Goal: Information Seeking & Learning: Learn about a topic

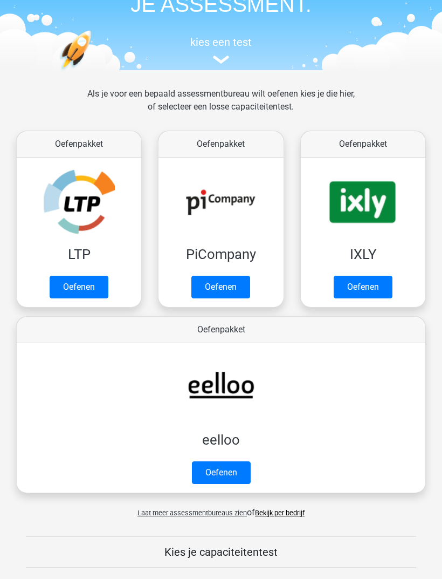
scroll to position [64, 0]
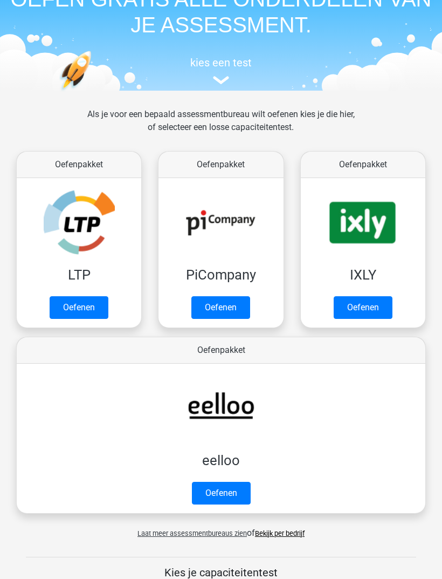
click at [88, 301] on link "Oefenen" at bounding box center [79, 307] width 59 height 23
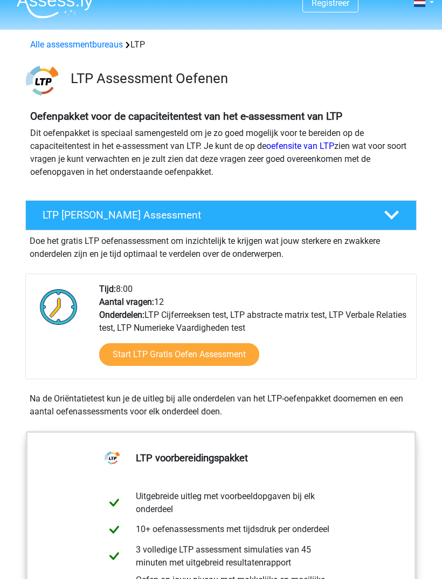
scroll to position [16, 0]
click at [245, 360] on link "Start LTP Gratis Oefen Assessment" at bounding box center [179, 354] width 160 height 23
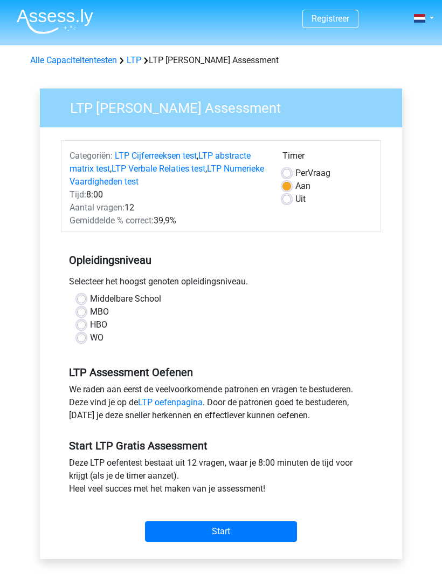
click at [90, 295] on label "Middelbare School" at bounding box center [125, 298] width 71 height 13
click at [78, 295] on input "Middelbare School" at bounding box center [81, 297] width 9 height 11
radio input "true"
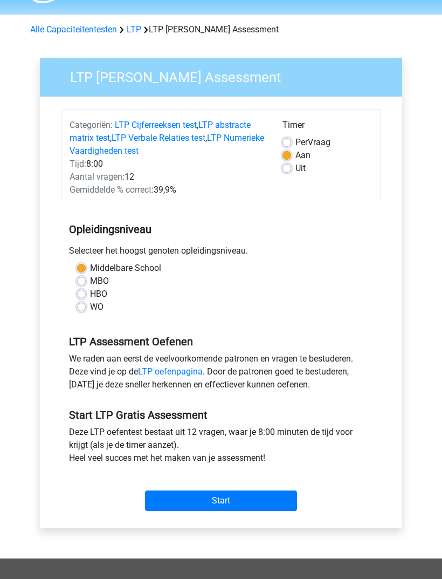
scroll to position [34, 0]
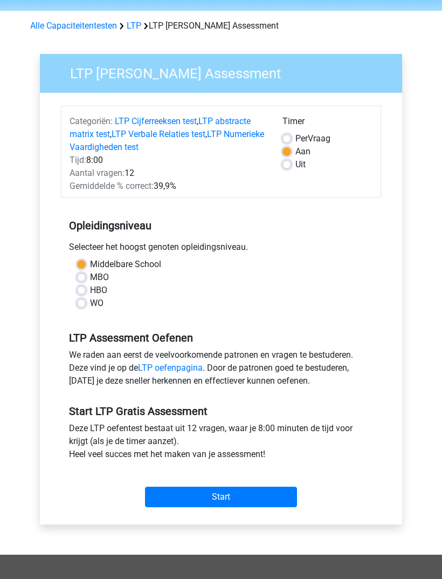
click at [90, 276] on label "MBO" at bounding box center [99, 277] width 19 height 13
click at [85, 276] on input "MBO" at bounding box center [81, 276] width 9 height 11
radio input "true"
click at [228, 493] on input "Start" at bounding box center [221, 497] width 152 height 20
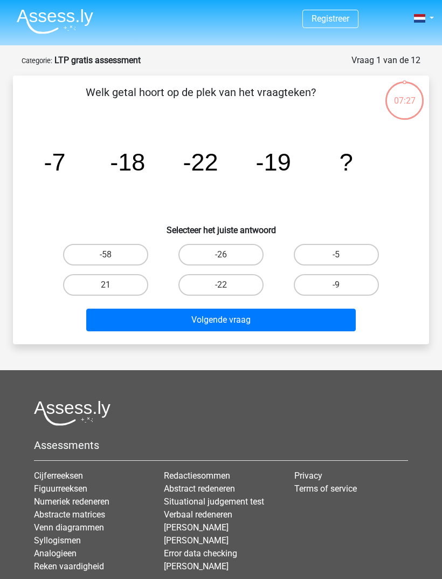
click at [338, 254] on label "-5" at bounding box center [336, 255] width 85 height 22
click at [338, 254] on input "-5" at bounding box center [339, 257] width 7 height 7
radio input "true"
click at [298, 327] on button "Volgende vraag" at bounding box center [221, 319] width 270 height 23
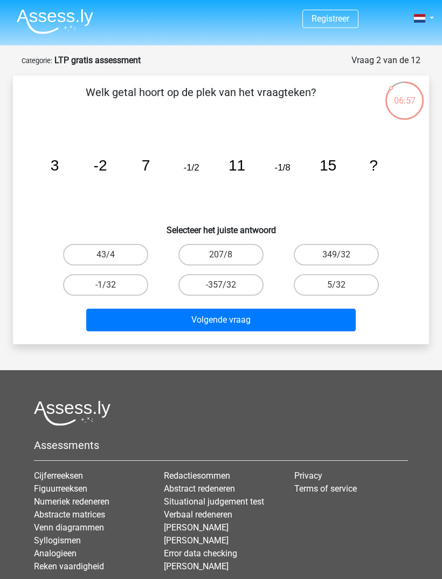
click at [126, 285] on label "-1/32" at bounding box center [105, 285] width 85 height 22
click at [113, 285] on input "-1/32" at bounding box center [109, 288] width 7 height 7
radio input "true"
click at [158, 320] on button "Volgende vraag" at bounding box center [221, 319] width 270 height 23
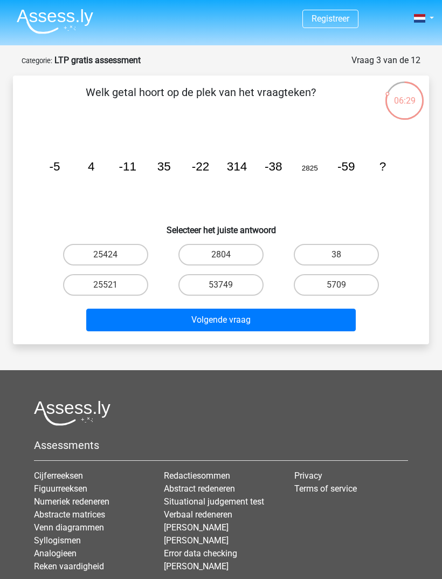
click at [243, 284] on label "53749" at bounding box center [220, 285] width 85 height 22
click at [228, 285] on input "53749" at bounding box center [224, 288] width 7 height 7
radio input "true"
click at [244, 284] on label "53749" at bounding box center [220, 285] width 85 height 22
click at [228, 285] on input "53749" at bounding box center [224, 288] width 7 height 7
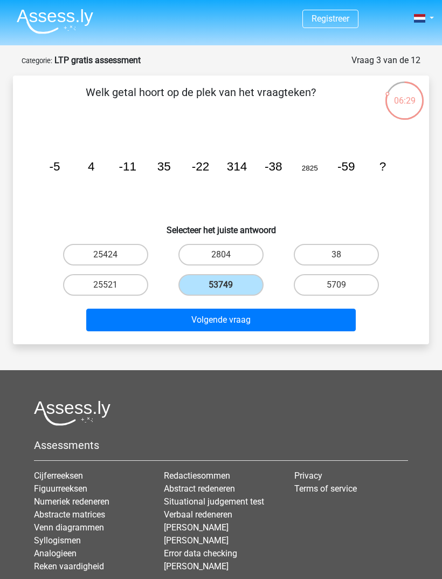
click at [239, 318] on button "Volgende vraag" at bounding box center [221, 319] width 270 height 23
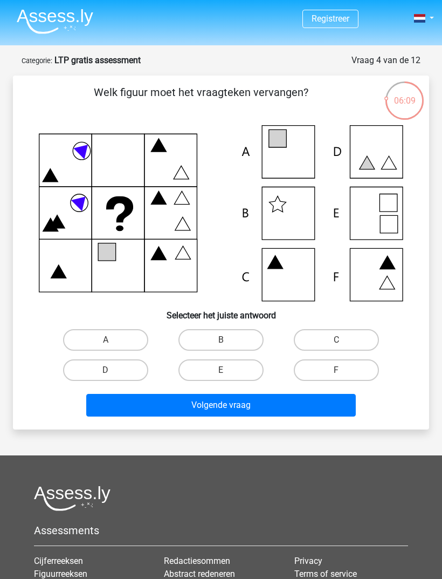
click at [116, 342] on label "A" at bounding box center [105, 340] width 85 height 22
click at [113, 342] on input "A" at bounding box center [109, 343] width 7 height 7
radio input "true"
click at [189, 415] on button "Volgende vraag" at bounding box center [221, 405] width 270 height 23
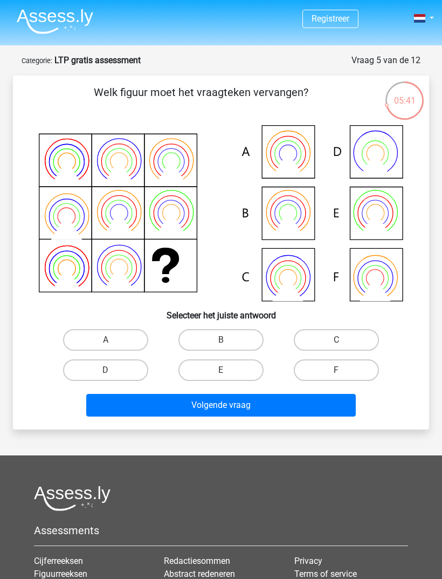
click at [137, 333] on label "A" at bounding box center [105, 340] width 85 height 22
click at [113, 340] on input "A" at bounding box center [109, 343] width 7 height 7
radio input "true"
click at [128, 339] on label "A" at bounding box center [105, 340] width 85 height 22
click at [113, 340] on input "A" at bounding box center [109, 343] width 7 height 7
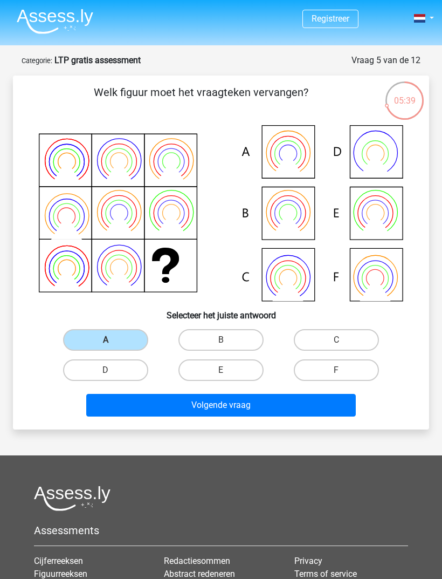
click at [163, 410] on button "Volgende vraag" at bounding box center [221, 405] width 270 height 23
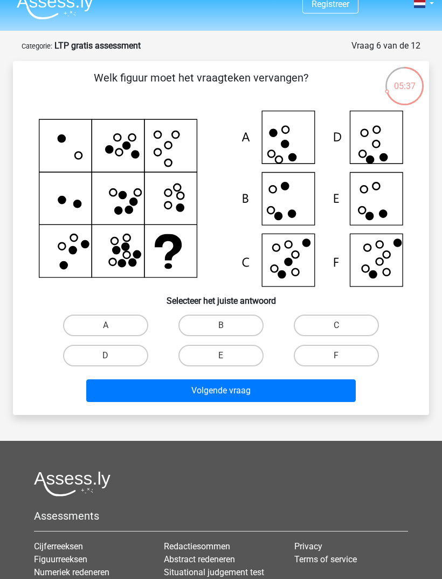
scroll to position [11, 0]
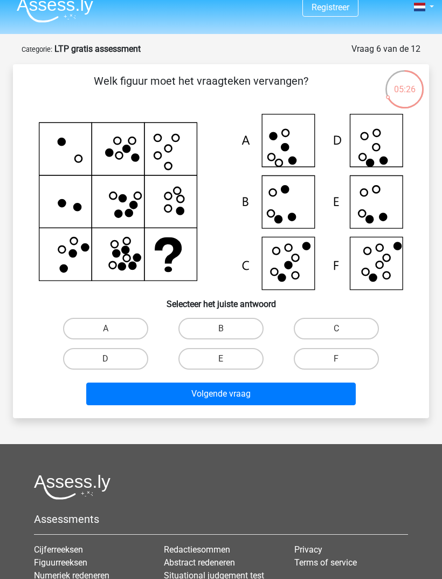
click at [327, 356] on label "F" at bounding box center [336, 359] width 85 height 22
click at [336, 359] on input "F" at bounding box center [339, 362] width 7 height 7
radio input "true"
click at [290, 399] on button "Volgende vraag" at bounding box center [221, 393] width 270 height 23
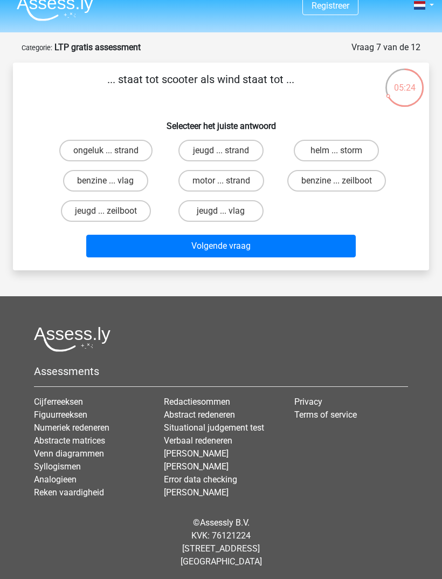
scroll to position [0, 0]
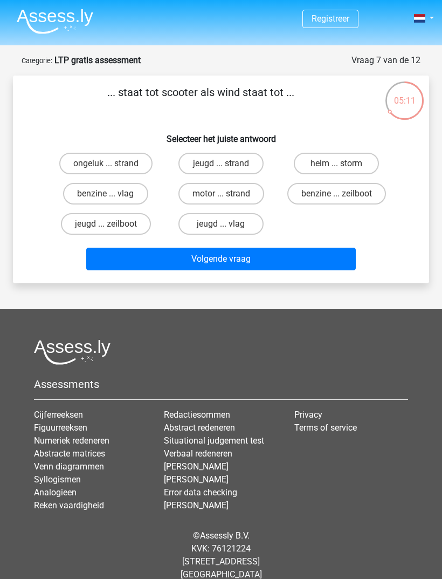
click at [127, 229] on label "jeugd ... zeilboot" at bounding box center [106, 224] width 90 height 22
click at [113, 229] on input "jeugd ... zeilboot" at bounding box center [109, 227] width 7 height 7
radio input "true"
click at [139, 259] on button "Volgende vraag" at bounding box center [221, 258] width 270 height 23
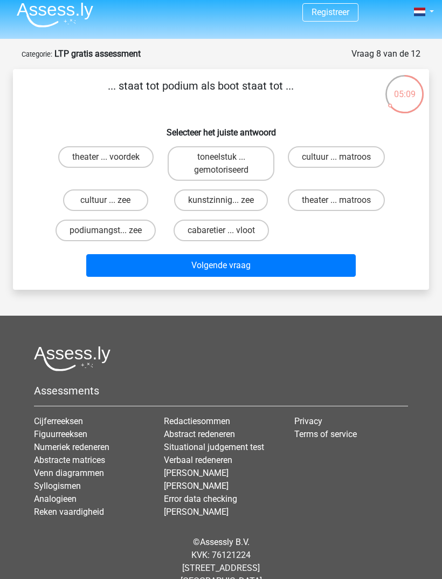
scroll to position [6, 0]
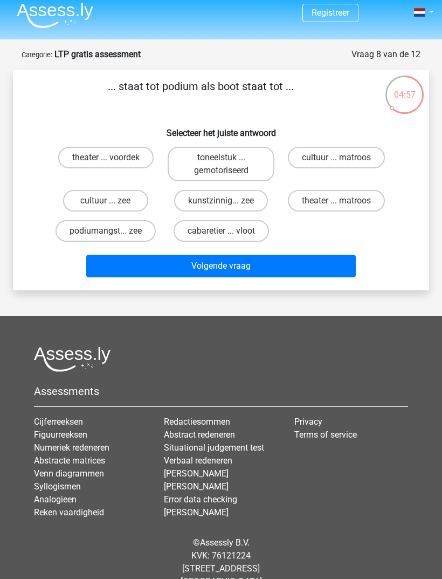
click at [320, 205] on label "theater ... matroos" at bounding box center [336, 201] width 97 height 22
click at [336, 205] on input "theater ... matroos" at bounding box center [339, 204] width 7 height 7
radio input "true"
click at [238, 275] on button "Volgende vraag" at bounding box center [221, 265] width 270 height 23
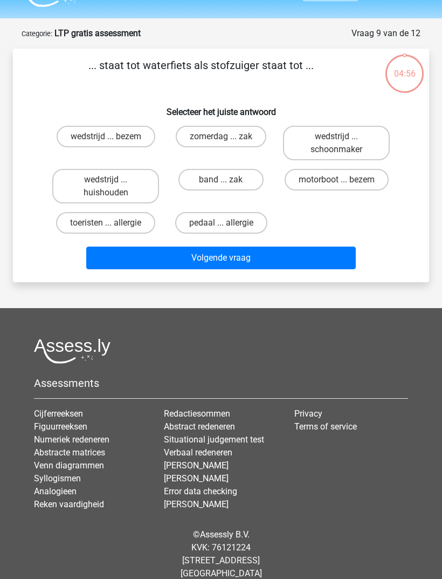
scroll to position [24, 0]
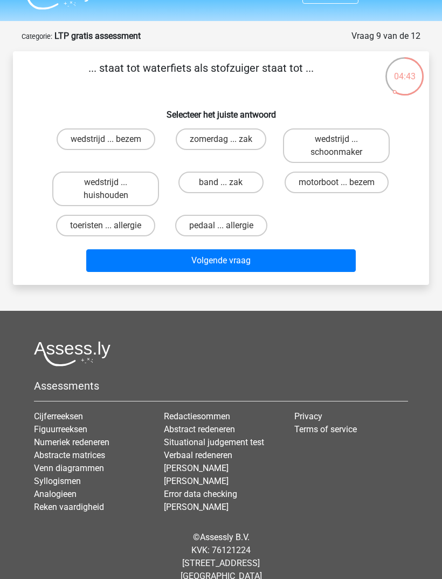
click at [131, 194] on label "wedstrijd ... huishouden" at bounding box center [105, 188] width 107 height 35
click at [113, 189] on input "wedstrijd ... huishouden" at bounding box center [109, 185] width 7 height 7
radio input "true"
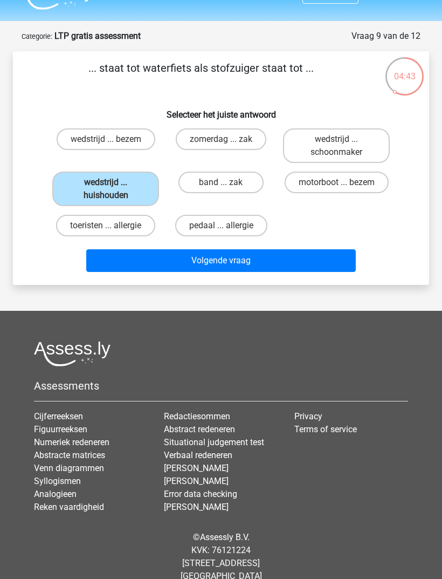
click at [128, 262] on button "Volgende vraag" at bounding box center [221, 260] width 270 height 23
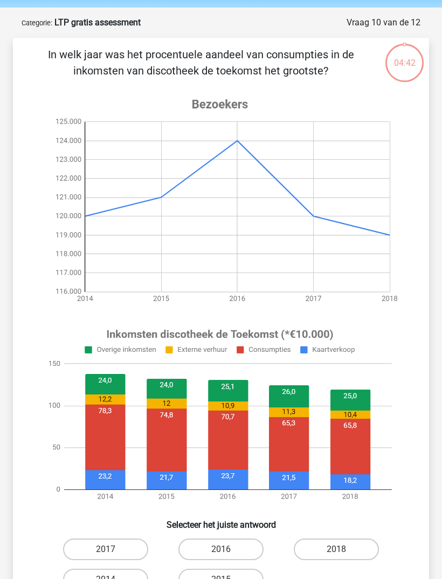
scroll to position [54, 0]
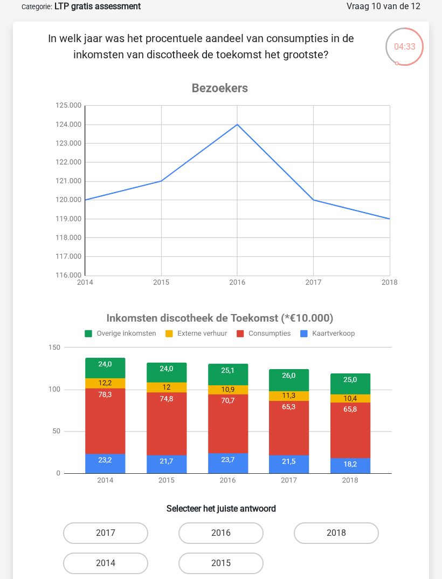
click at [176, 178] on image at bounding box center [220, 184] width 362 height 226
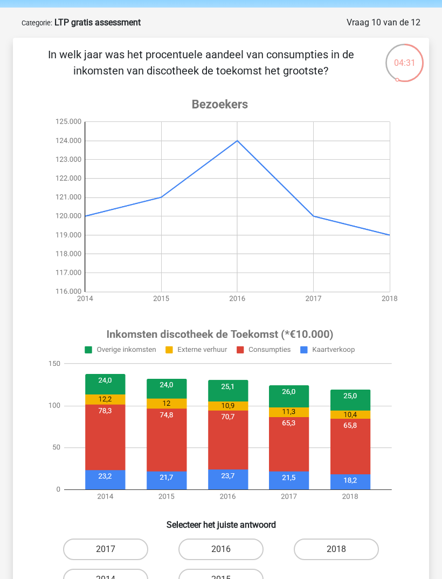
scroll to position [38, 0]
click at [242, 547] on label "2016" at bounding box center [220, 549] width 85 height 22
click at [228, 549] on input "2016" at bounding box center [224, 552] width 7 height 7
radio input "true"
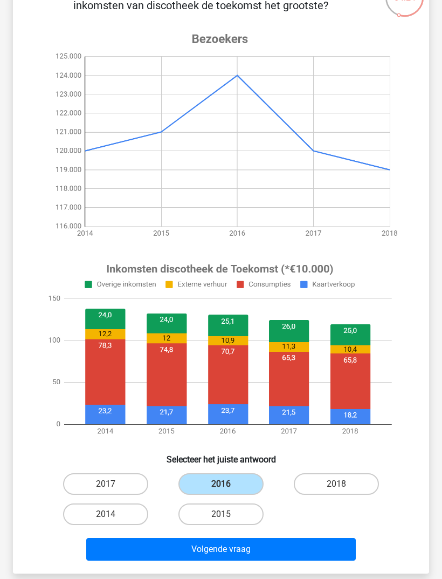
click at [262, 555] on button "Volgende vraag" at bounding box center [221, 549] width 270 height 23
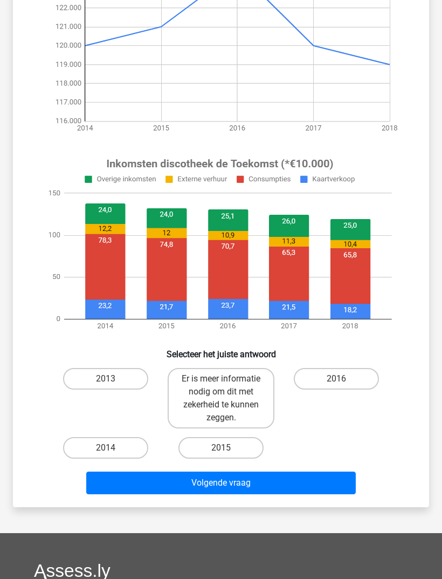
scroll to position [208, 0]
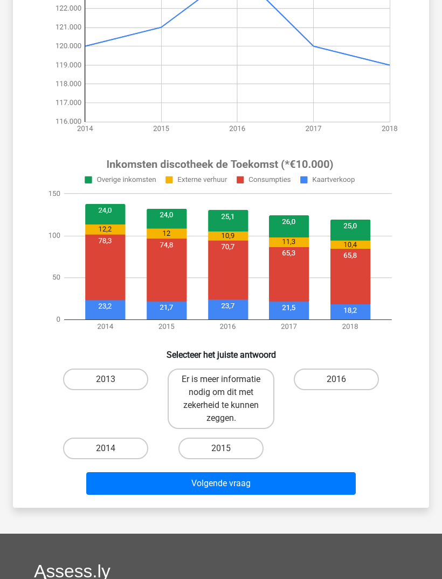
click at [235, 399] on label "Er is meer informatie nodig om dit met zekerheid te kunnen zeggen." at bounding box center [221, 398] width 107 height 60
click at [228, 386] on input "Er is meer informatie nodig om dit met zekerheid te kunnen zeggen." at bounding box center [224, 382] width 7 height 7
radio input "true"
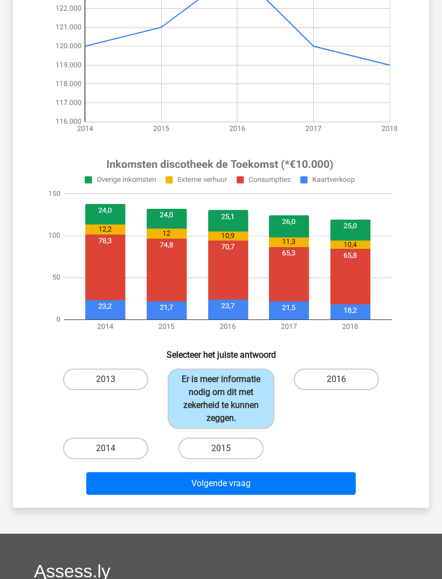
click at [161, 421] on div "2013" at bounding box center [105, 398] width 115 height 69
click at [141, 384] on label "2013" at bounding box center [105, 379] width 85 height 22
click at [113, 384] on input "2013" at bounding box center [109, 382] width 7 height 7
radio input "true"
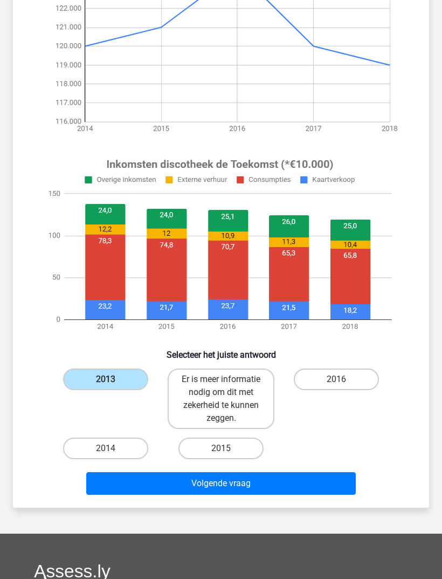
click at [139, 379] on label "2013" at bounding box center [105, 379] width 85 height 22
click at [113, 379] on input "2013" at bounding box center [109, 382] width 7 height 7
click at [194, 396] on label "Er is meer informatie nodig om dit met zekerheid te kunnen zeggen." at bounding box center [221, 398] width 107 height 60
click at [221, 386] on input "Er is meer informatie nodig om dit met zekerheid te kunnen zeggen." at bounding box center [224, 382] width 7 height 7
radio input "true"
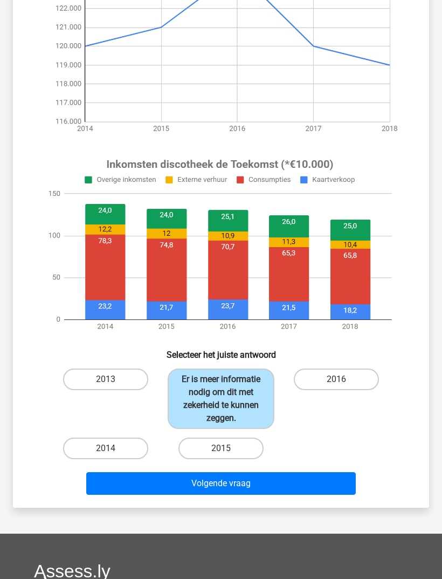
click at [278, 494] on button "Volgende vraag" at bounding box center [221, 483] width 270 height 23
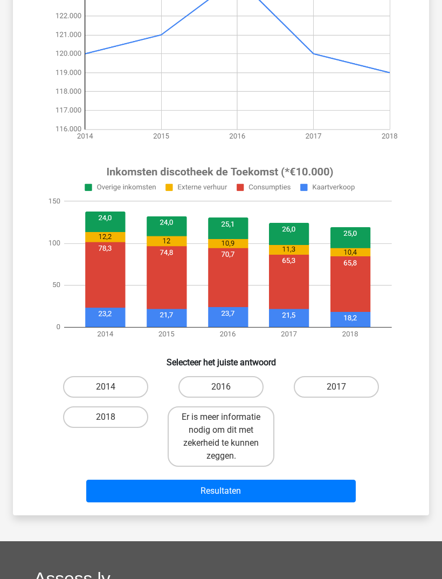
scroll to position [199, 0]
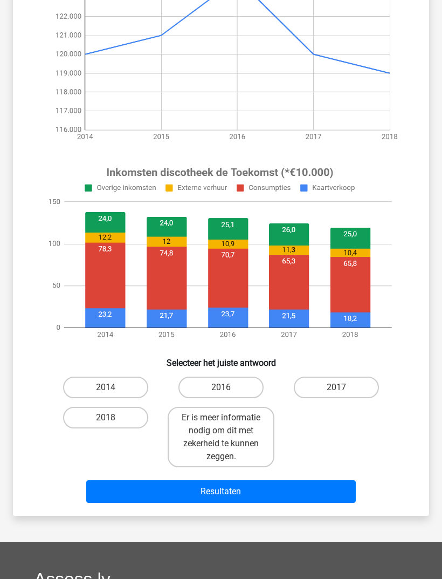
click at [325, 390] on label "2017" at bounding box center [336, 387] width 85 height 22
click at [336, 390] on input "2017" at bounding box center [339, 390] width 7 height 7
radio input "true"
click at [253, 388] on label "2016" at bounding box center [220, 387] width 85 height 22
click at [228, 388] on input "2016" at bounding box center [224, 390] width 7 height 7
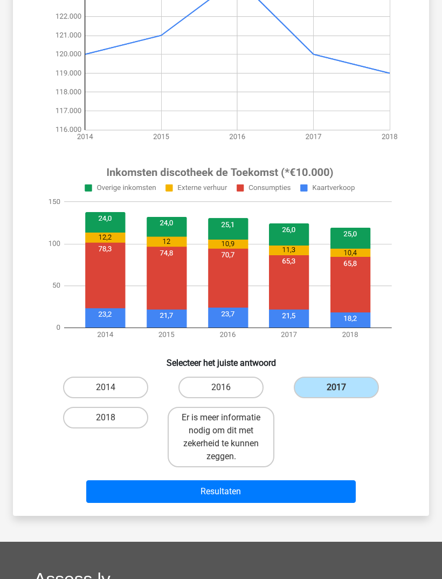
radio input "true"
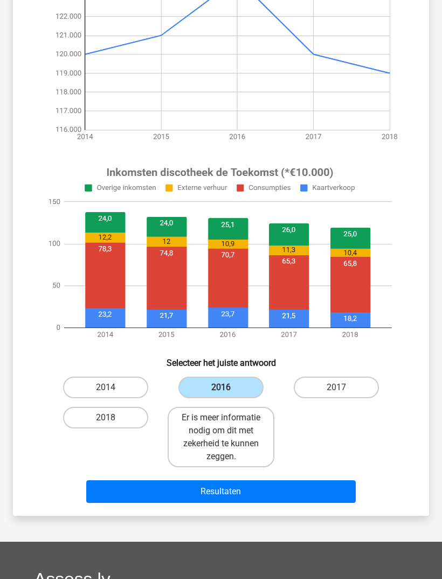
click at [276, 501] on button "Resultaten" at bounding box center [221, 491] width 270 height 23
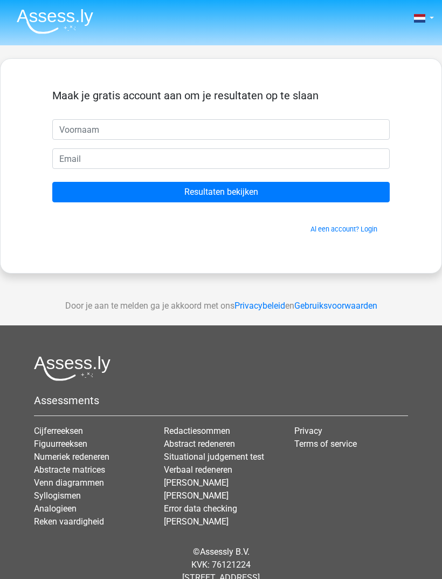
click at [335, 120] on input "text" at bounding box center [221, 129] width 338 height 20
type input "Céline"
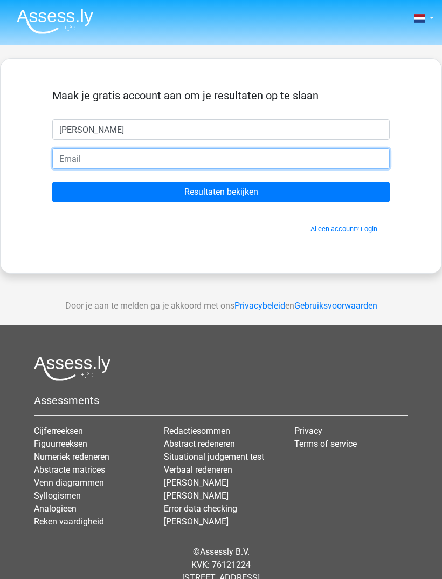
click at [304, 157] on input "email" at bounding box center [221, 158] width 338 height 20
type input "[EMAIL_ADDRESS][DOMAIN_NAME]"
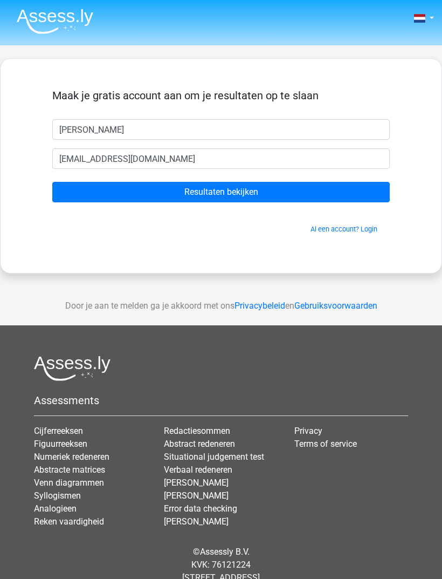
click at [338, 194] on input "Resultaten bekijken" at bounding box center [221, 192] width 338 height 20
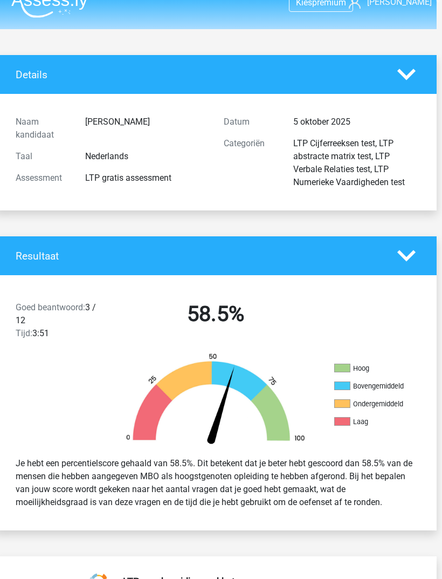
scroll to position [17, 5]
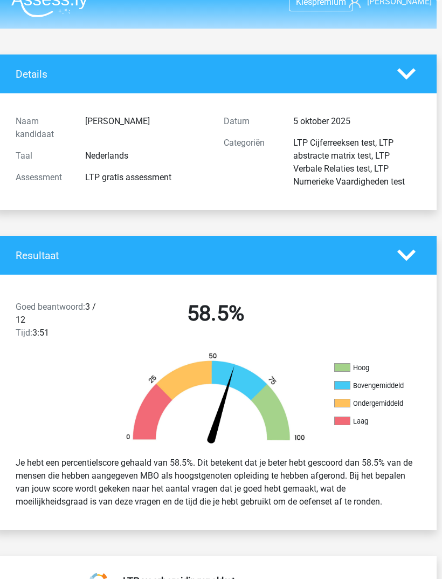
click at [338, 190] on div "Categoriën LTP Cijferreeksen test, LTP abstracte matrix test, LTP Verbale Relat…" at bounding box center [320, 162] width 208 height 60
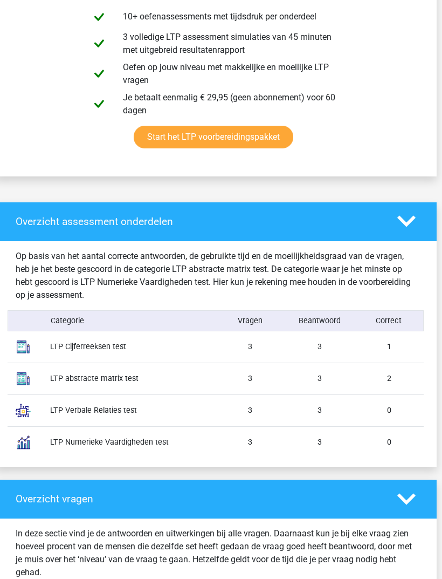
scroll to position [644, 5]
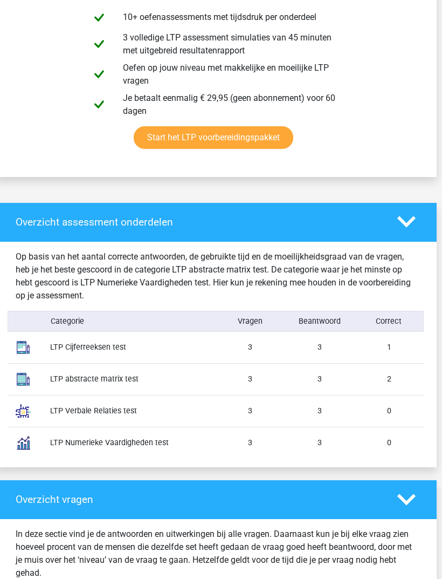
click at [335, 353] on div "3" at bounding box center [320, 346] width 70 height 11
click at [128, 350] on div "LTP Cijferreeksen test" at bounding box center [129, 346] width 174 height 11
click at [118, 353] on div "LTP Cijferreeksen test" at bounding box center [129, 346] width 174 height 11
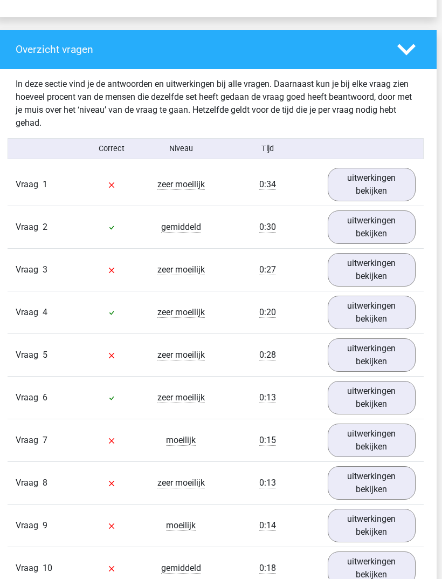
scroll to position [1101, 5]
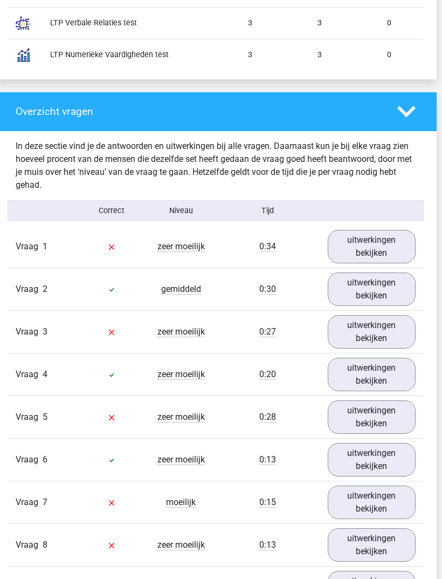
click at [367, 301] on link "uitwerkingen bekijken" at bounding box center [372, 289] width 88 height 33
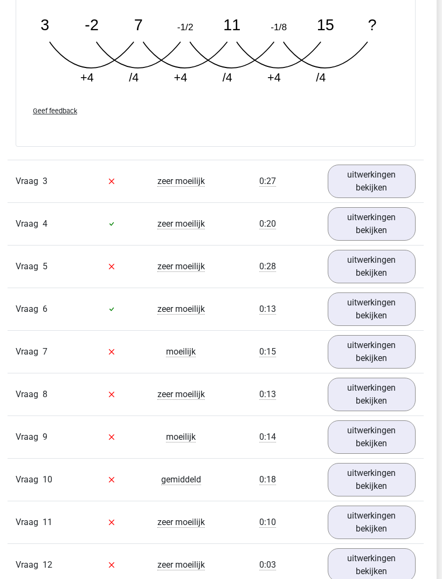
scroll to position [1677, 5]
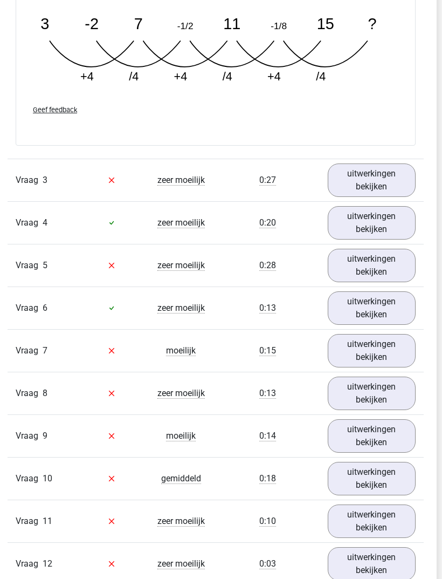
click at [361, 309] on link "uitwerkingen bekijken" at bounding box center [372, 307] width 88 height 33
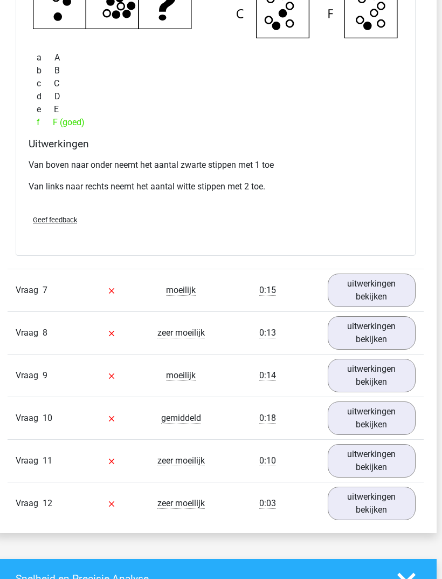
scroll to position [2188, 5]
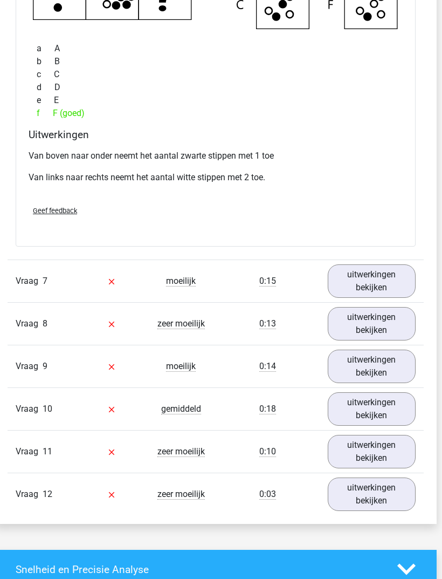
click at [363, 296] on link "uitwerkingen bekijken" at bounding box center [372, 280] width 88 height 33
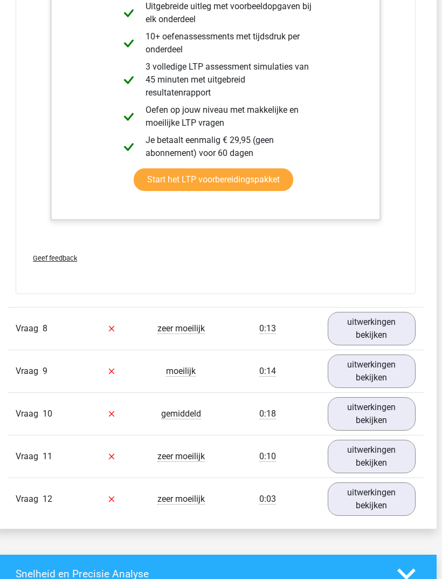
scroll to position [2763, 5]
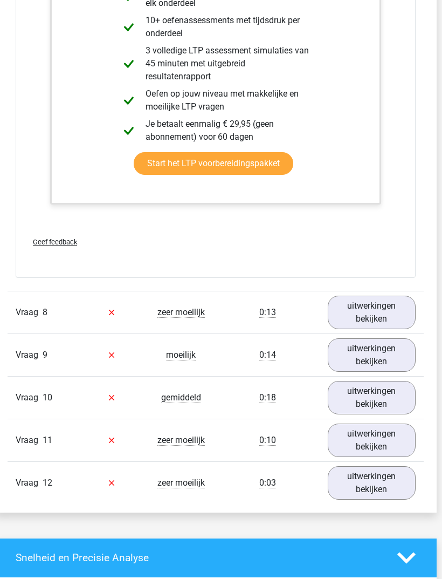
click at [357, 495] on link "uitwerkingen bekijken" at bounding box center [372, 482] width 88 height 33
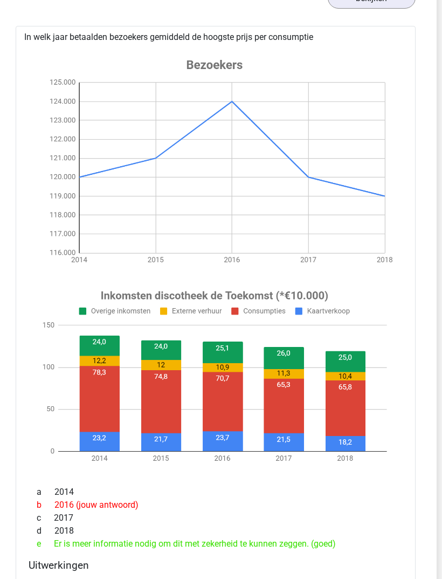
scroll to position [3254, 5]
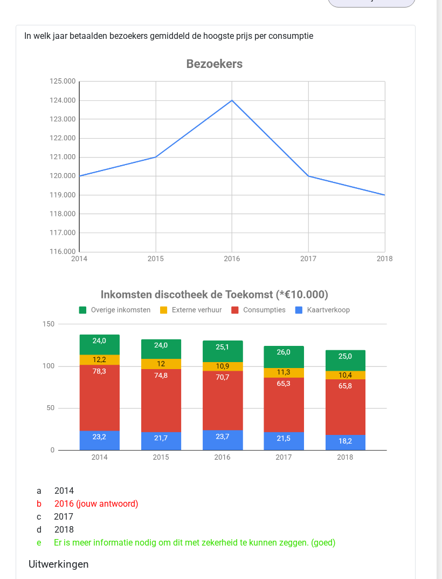
click at [230, 549] on div "e Er is meer informatie nodig om dit met zekerheid te kunnen zeggen. (goed)" at bounding box center [216, 542] width 374 height 13
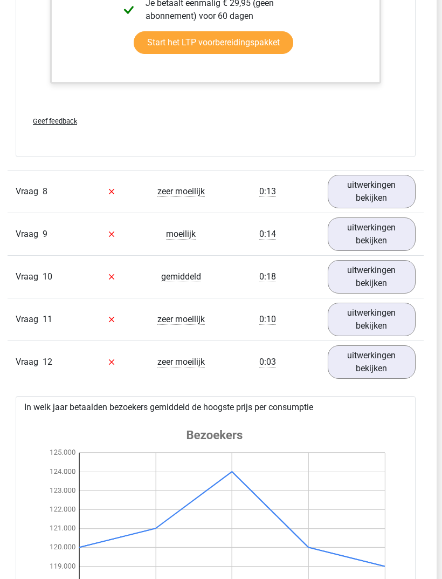
scroll to position [2882, 5]
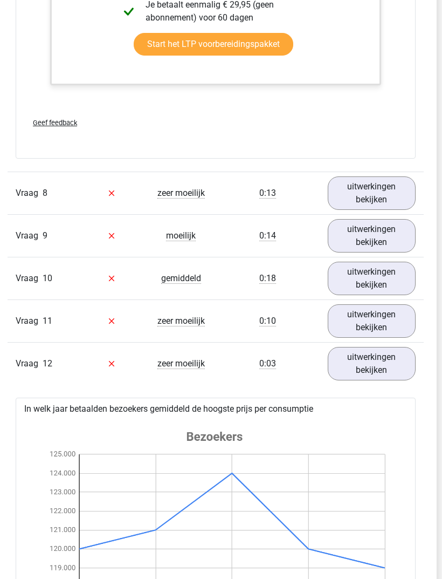
click at [356, 291] on link "uitwerkingen bekijken" at bounding box center [372, 278] width 88 height 33
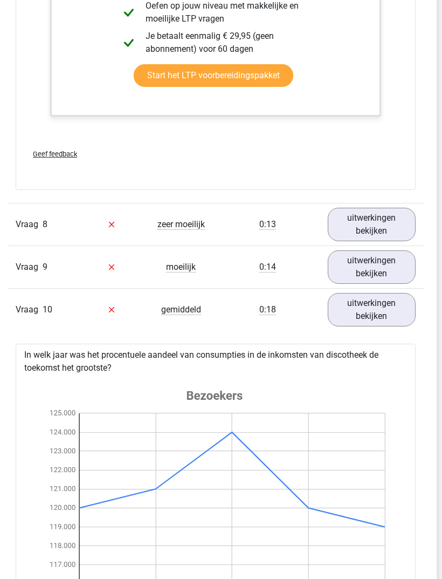
scroll to position [2850, 5]
click at [357, 235] on link "uitwerkingen bekijken" at bounding box center [372, 224] width 88 height 33
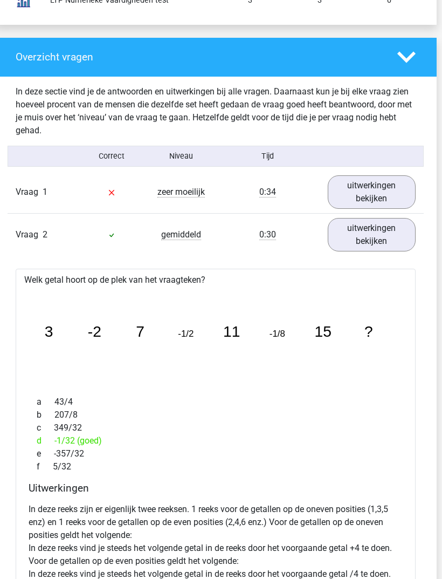
scroll to position [1086, 5]
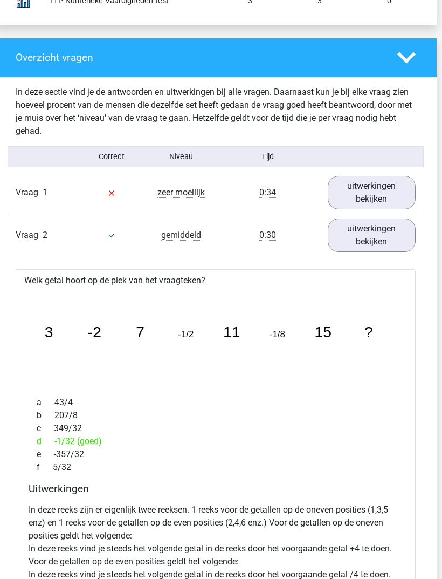
click at [361, 208] on link "uitwerkingen bekijken" at bounding box center [372, 192] width 88 height 33
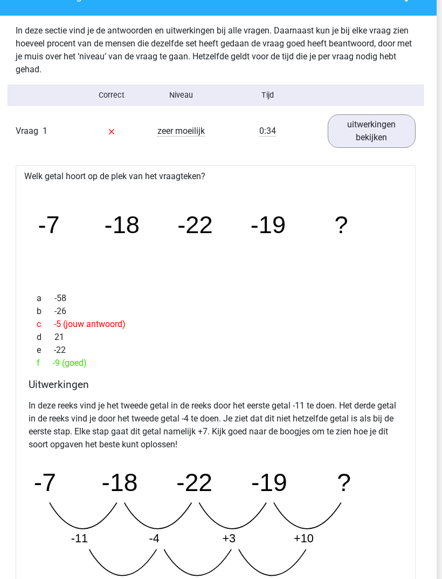
scroll to position [1218, 5]
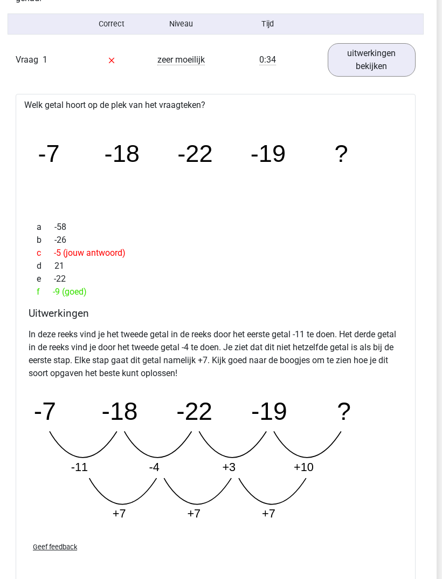
click at [304, 357] on p "In deze reeks vind je het tweede getal in de reeks door het eerste getal -11 te…" at bounding box center [216, 354] width 374 height 52
click at [304, 358] on p "In deze reeks vind je het tweede getal in de reeks door het eerste getal -11 te…" at bounding box center [216, 354] width 374 height 52
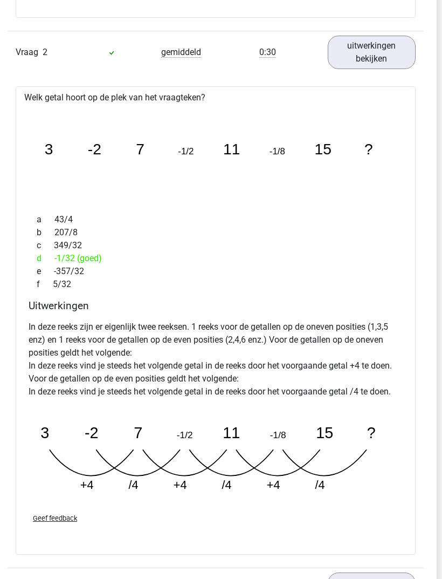
scroll to position [1781, 5]
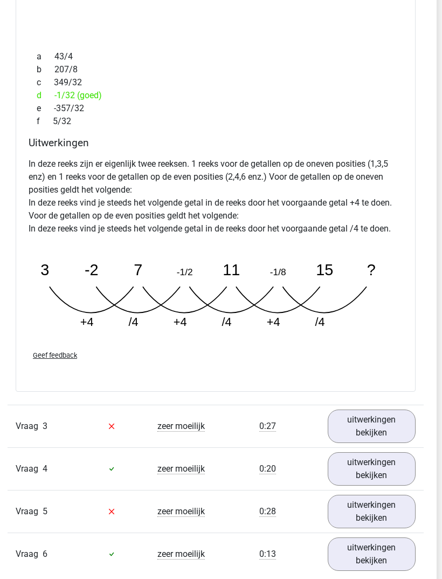
click at [353, 484] on link "uitwerkingen bekijken" at bounding box center [372, 468] width 88 height 33
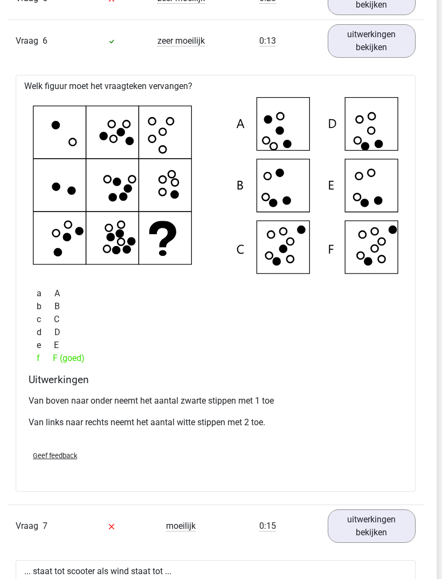
scroll to position [2938, 5]
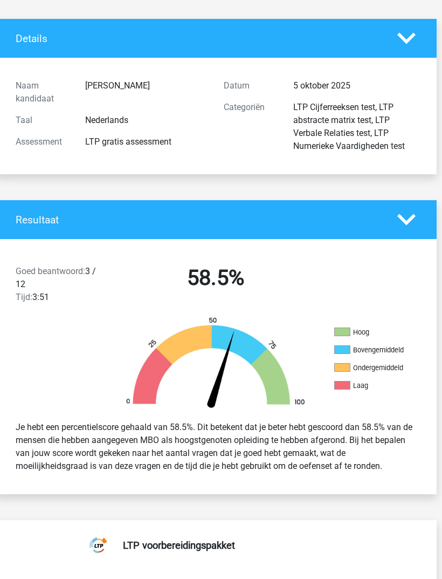
scroll to position [0, 5]
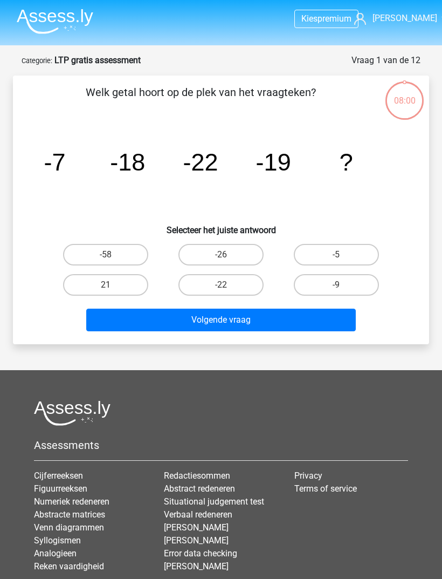
scroll to position [89, 0]
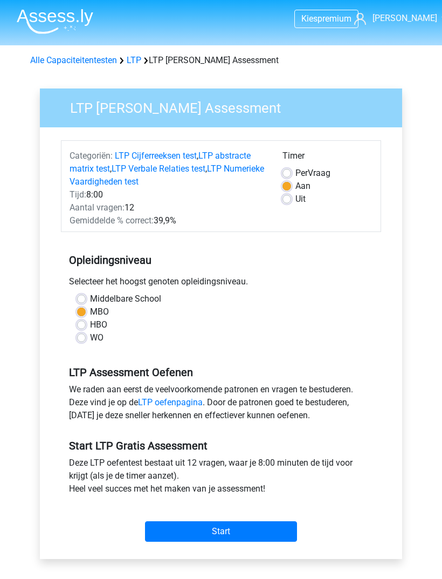
scroll to position [35, 0]
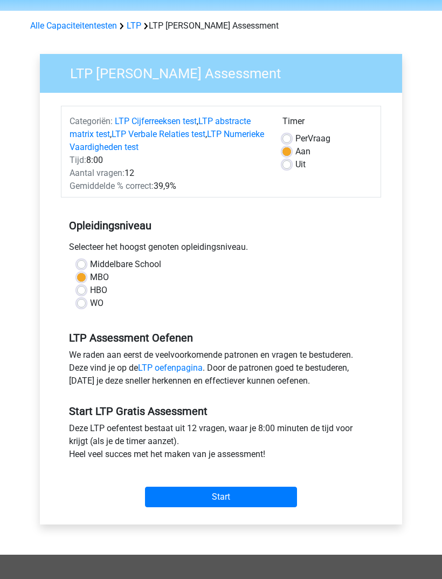
click at [91, 263] on label "Middelbare School" at bounding box center [125, 264] width 71 height 13
click at [86, 263] on input "Middelbare School" at bounding box center [81, 263] width 9 height 11
radio input "true"
click at [234, 500] on input "Start" at bounding box center [221, 496] width 152 height 20
click at [249, 498] on input "Start" at bounding box center [221, 496] width 152 height 20
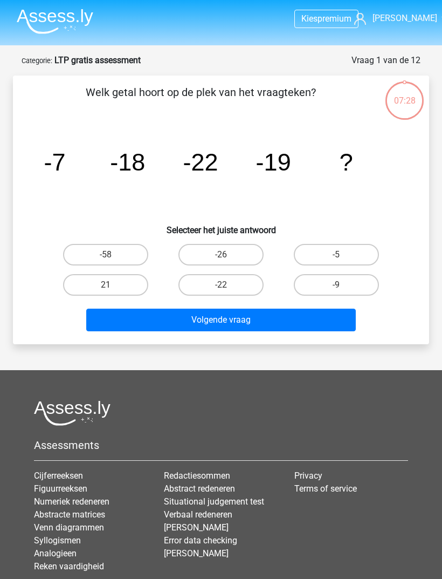
click at [348, 250] on label "-5" at bounding box center [336, 255] width 85 height 22
click at [343, 254] on input "-5" at bounding box center [339, 257] width 7 height 7
radio input "true"
click at [291, 324] on button "Volgende vraag" at bounding box center [221, 319] width 270 height 23
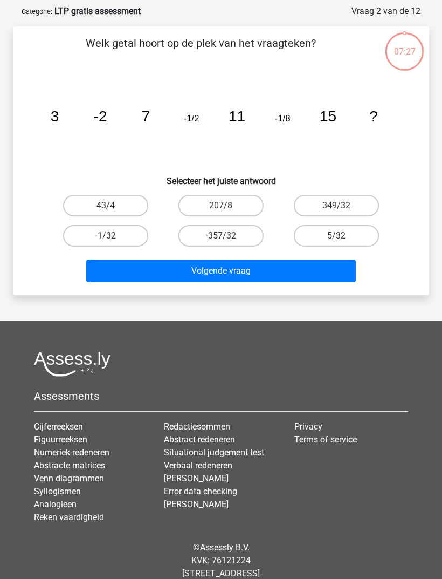
scroll to position [54, 0]
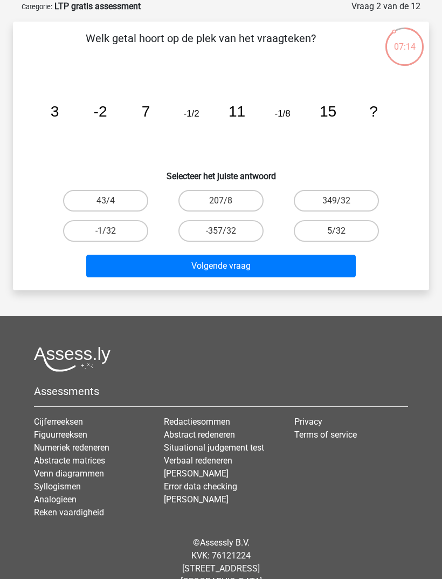
click at [127, 232] on label "-1/32" at bounding box center [105, 231] width 85 height 22
click at [113, 232] on input "-1/32" at bounding box center [109, 234] width 7 height 7
radio input "true"
click at [164, 268] on button "Volgende vraag" at bounding box center [221, 265] width 270 height 23
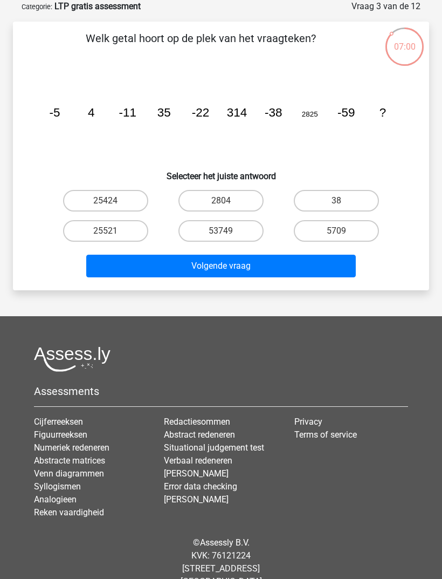
click at [123, 234] on label "25521" at bounding box center [105, 231] width 85 height 22
click at [113, 234] on input "25521" at bounding box center [109, 234] width 7 height 7
radio input "true"
click at [136, 266] on button "Volgende vraag" at bounding box center [221, 265] width 270 height 23
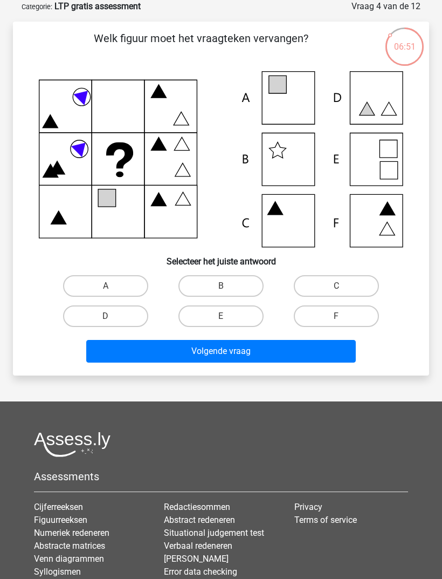
click at [126, 288] on label "A" at bounding box center [105, 286] width 85 height 22
click at [113, 288] on input "A" at bounding box center [109, 289] width 7 height 7
radio input "true"
click at [185, 354] on button "Volgende vraag" at bounding box center [221, 351] width 270 height 23
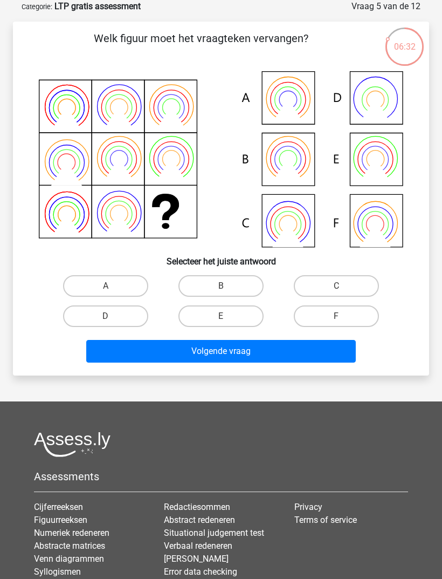
click at [223, 287] on input "B" at bounding box center [224, 289] width 7 height 7
radio input "true"
click at [239, 353] on button "Volgende vraag" at bounding box center [221, 351] width 270 height 23
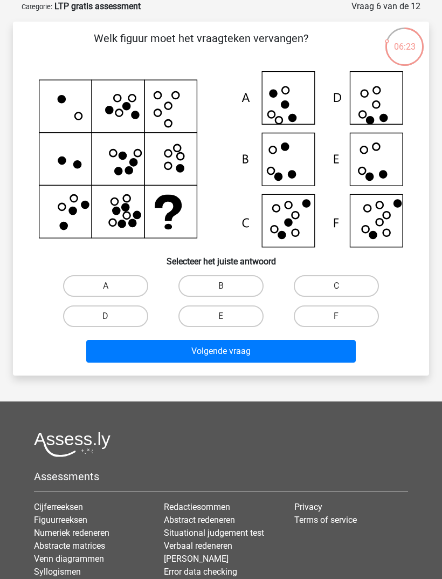
click at [314, 312] on label "F" at bounding box center [336, 316] width 85 height 22
click at [336, 316] on input "F" at bounding box center [339, 319] width 7 height 7
radio input "true"
click at [309, 343] on button "Volgende vraag" at bounding box center [221, 351] width 270 height 23
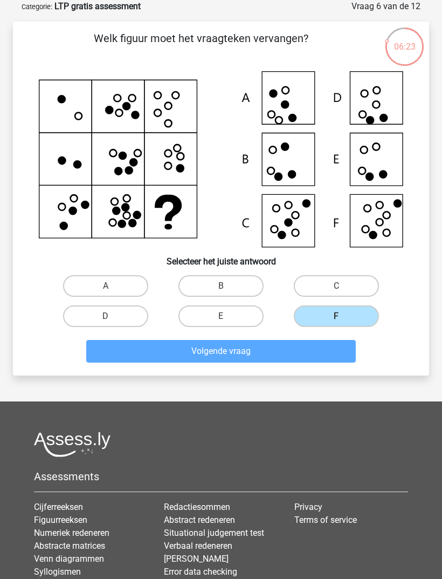
scroll to position [35, 0]
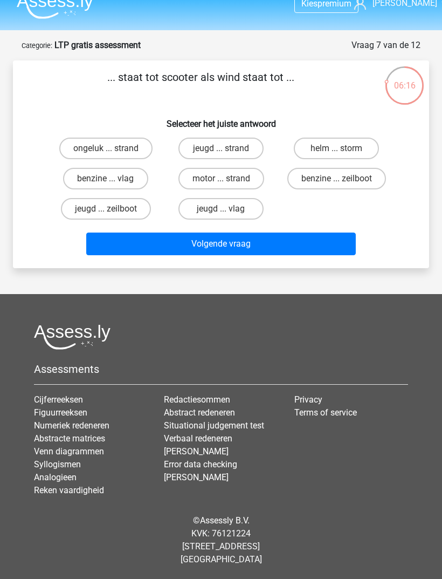
click at [355, 137] on label "helm ... storm" at bounding box center [336, 148] width 85 height 22
click at [343, 148] on input "helm ... storm" at bounding box center [339, 151] width 7 height 7
radio input "true"
click at [269, 232] on button "Volgende vraag" at bounding box center [221, 243] width 270 height 23
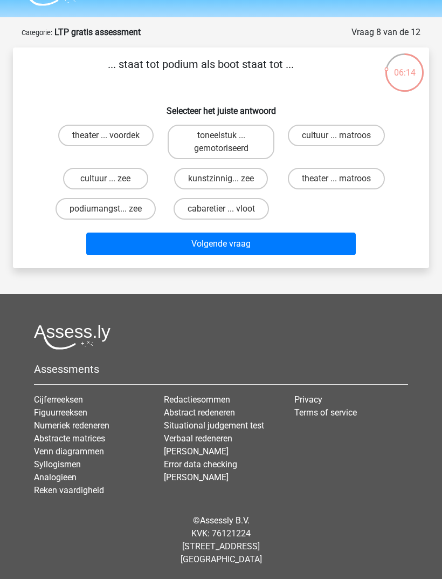
click at [273, 232] on button "Volgende vraag" at bounding box center [221, 243] width 270 height 23
click at [285, 212] on div "theater ... voordek toneelstuk ... gemotoriseerd cultuur ... matroos cultuur ..…" at bounding box center [221, 172] width 346 height 104
click at [133, 131] on label "theater ... voordek" at bounding box center [105, 136] width 95 height 22
click at [113, 135] on input "theater ... voordek" at bounding box center [109, 138] width 7 height 7
radio input "true"
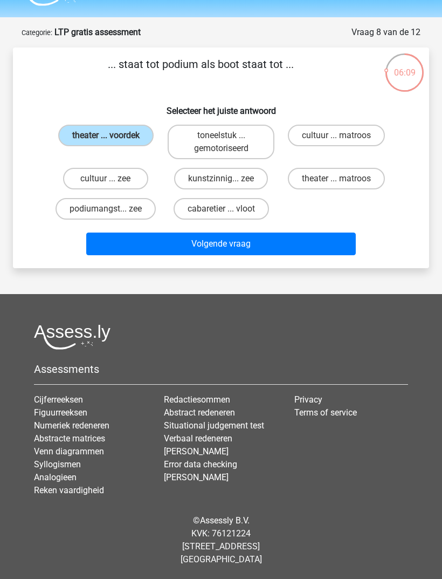
click at [175, 235] on button "Volgende vraag" at bounding box center [221, 243] width 270 height 23
click at [233, 235] on button "Volgende vraag" at bounding box center [221, 243] width 270 height 23
click at [240, 238] on button "Volgende vraag" at bounding box center [221, 243] width 270 height 23
click at [113, 135] on input "theater ... voordek" at bounding box center [109, 138] width 7 height 7
click at [126, 133] on label "theater ... voordek" at bounding box center [105, 136] width 95 height 22
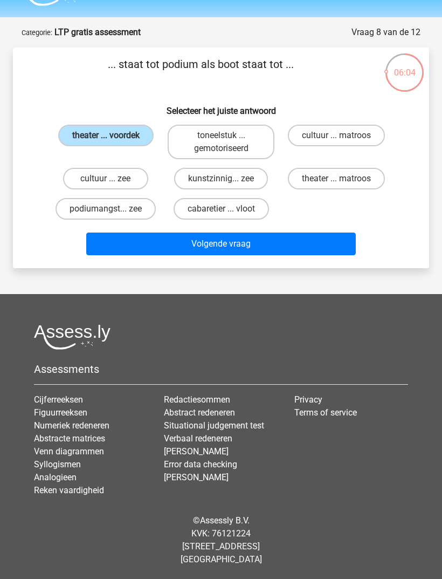
click at [113, 135] on input "theater ... voordek" at bounding box center [109, 138] width 7 height 7
click at [221, 246] on button "Volgende vraag" at bounding box center [221, 243] width 270 height 23
click at [74, 129] on label "theater ... voordek" at bounding box center [105, 136] width 95 height 22
click at [106, 135] on input "theater ... voordek" at bounding box center [109, 138] width 7 height 7
click at [299, 240] on button "Volgende vraag" at bounding box center [221, 243] width 270 height 23
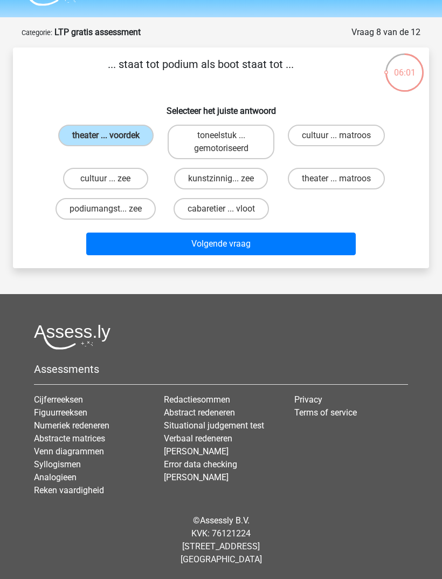
click at [300, 233] on button "Volgende vraag" at bounding box center [221, 243] width 270 height 23
click at [302, 236] on button "Volgende vraag" at bounding box center [221, 243] width 270 height 23
click at [84, 125] on label "theater ... voordek" at bounding box center [105, 136] width 95 height 22
click at [106, 135] on input "theater ... voordek" at bounding box center [109, 138] width 7 height 7
click at [218, 168] on label "kunstzinnig... zee" at bounding box center [221, 179] width 94 height 22
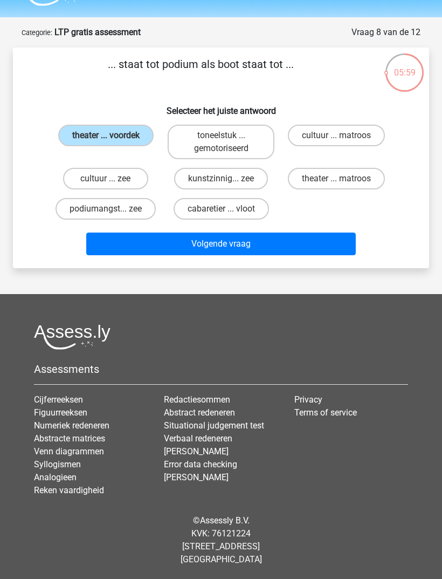
click at [221, 178] on input "kunstzinnig... zee" at bounding box center [224, 181] width 7 height 7
radio input "true"
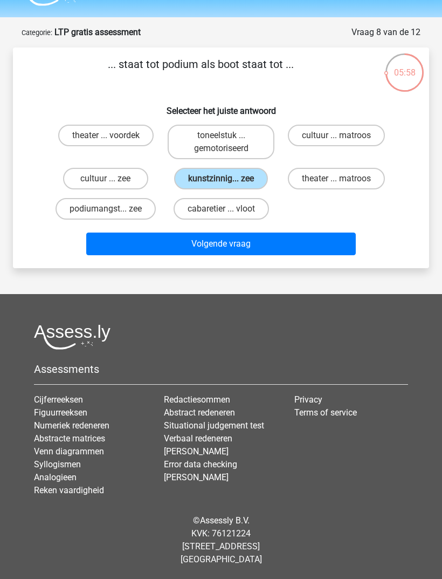
click at [87, 125] on label "theater ... voordek" at bounding box center [105, 136] width 95 height 22
click at [106, 135] on input "theater ... voordek" at bounding box center [109, 138] width 7 height 7
radio input "true"
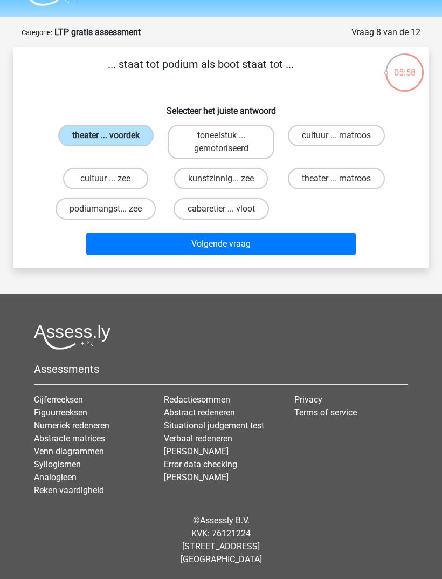
click at [224, 243] on button "Volgende vraag" at bounding box center [221, 243] width 270 height 23
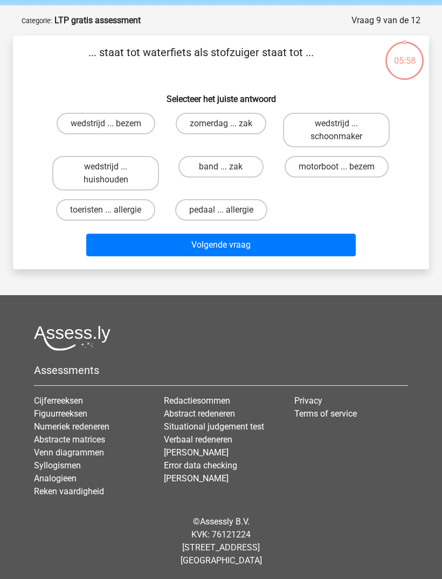
scroll to position [41, 0]
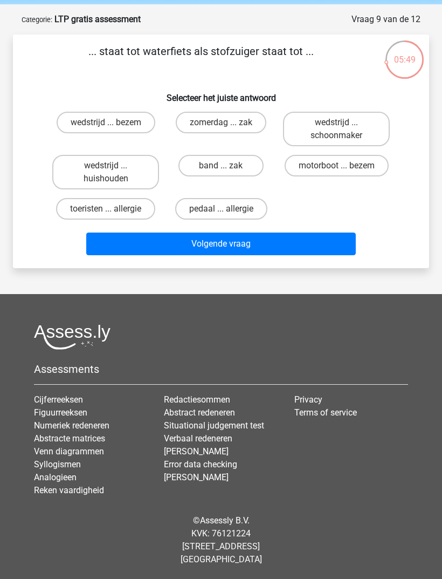
click at [249, 127] on label "zomerdag ... zak" at bounding box center [221, 123] width 91 height 22
click at [228, 127] on input "zomerdag ... zak" at bounding box center [224, 125] width 7 height 7
radio input "true"
click at [229, 253] on button "Volgende vraag" at bounding box center [221, 243] width 270 height 23
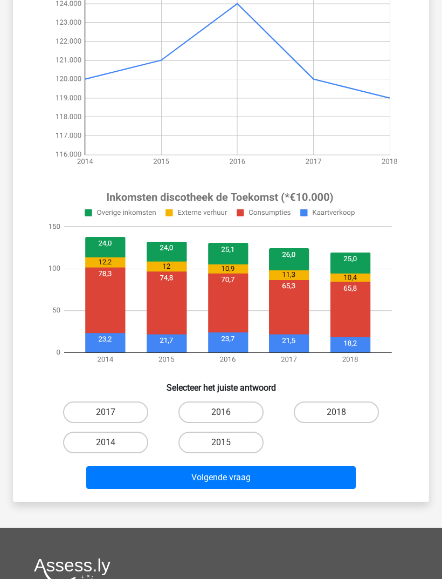
scroll to position [176, 0]
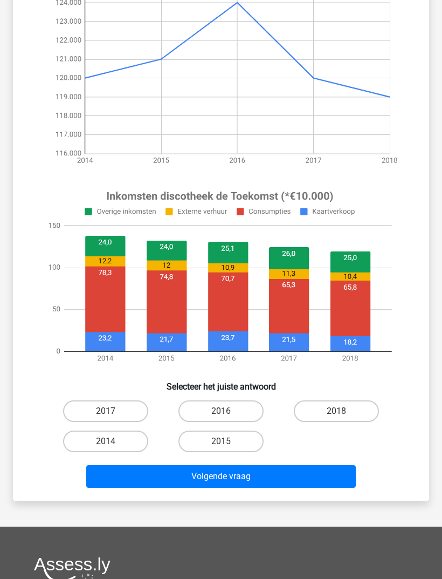
click at [234, 405] on label "2016" at bounding box center [220, 411] width 85 height 22
click at [228, 411] on input "2016" at bounding box center [224, 414] width 7 height 7
radio input "true"
click at [233, 442] on label "2015" at bounding box center [220, 441] width 85 height 22
click at [228, 442] on input "2015" at bounding box center [224, 444] width 7 height 7
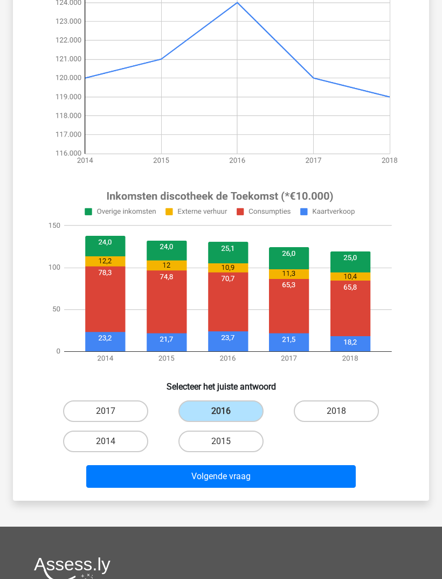
radio input "true"
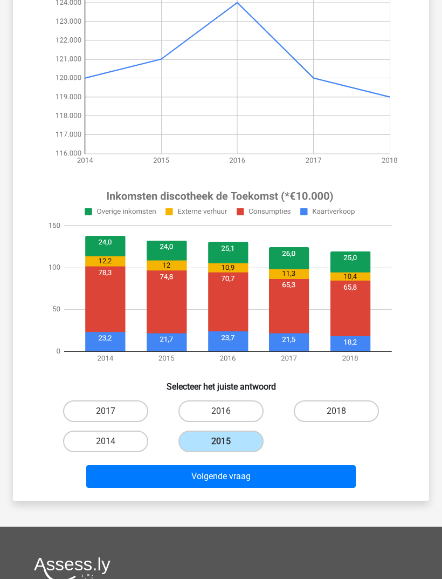
click at [313, 410] on label "2018" at bounding box center [336, 411] width 85 height 22
click at [336, 411] on input "2018" at bounding box center [339, 414] width 7 height 7
radio input "true"
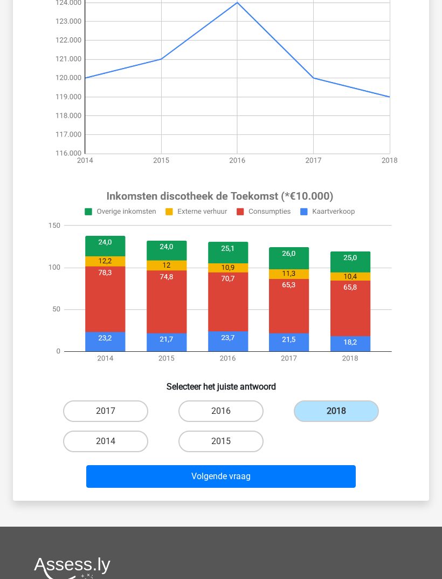
click at [242, 418] on label "2016" at bounding box center [220, 411] width 85 height 22
click at [228, 418] on input "2016" at bounding box center [224, 414] width 7 height 7
radio input "true"
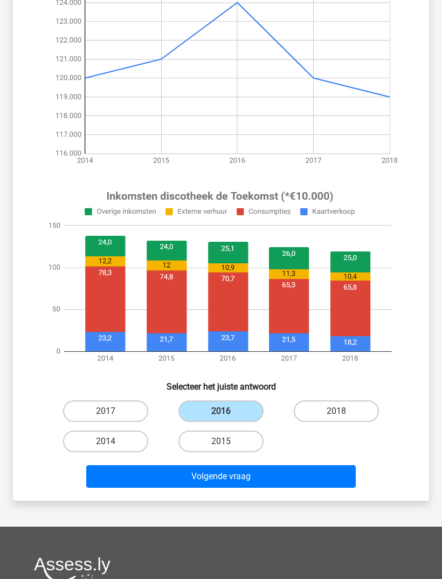
click at [140, 414] on label "2017" at bounding box center [105, 411] width 85 height 22
click at [113, 414] on input "2017" at bounding box center [109, 414] width 7 height 7
radio input "true"
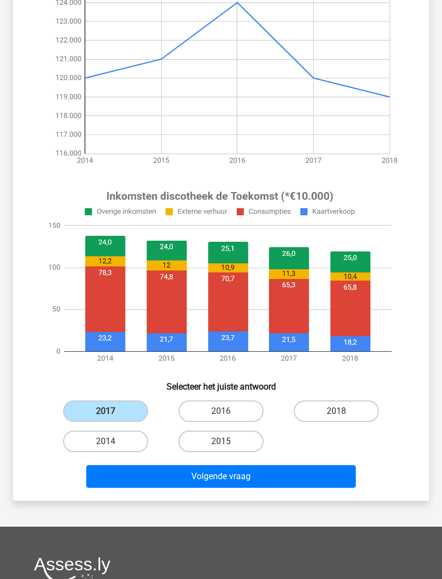
click at [136, 442] on label "2014" at bounding box center [105, 441] width 85 height 22
click at [113, 442] on input "2014" at bounding box center [109, 444] width 7 height 7
radio input "true"
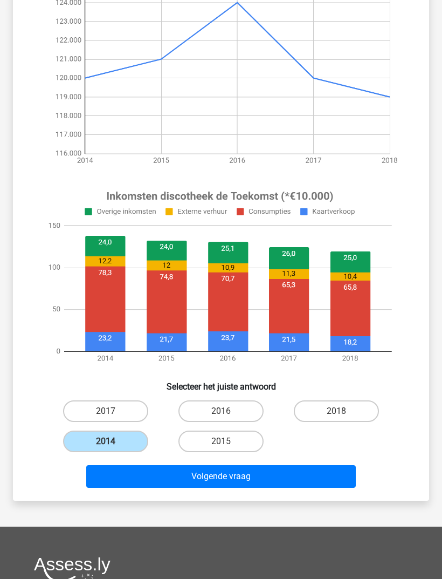
click at [212, 437] on label "2015" at bounding box center [220, 441] width 85 height 22
click at [221, 441] on input "2015" at bounding box center [224, 444] width 7 height 7
radio input "true"
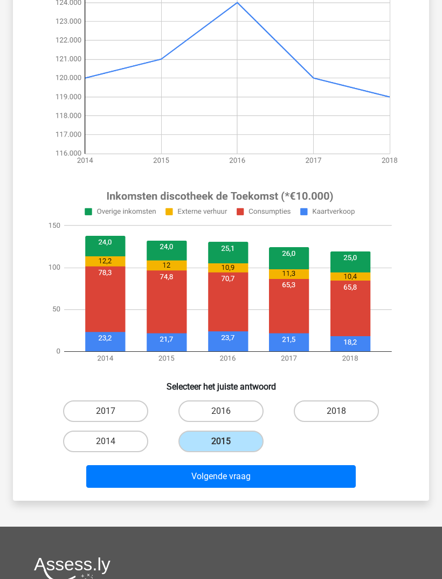
click at [257, 389] on h6 "Selecteer het juiste antwoord" at bounding box center [221, 382] width 382 height 19
click at [239, 306] on image at bounding box center [220, 276] width 362 height 189
click at [267, 197] on image at bounding box center [220, 276] width 362 height 189
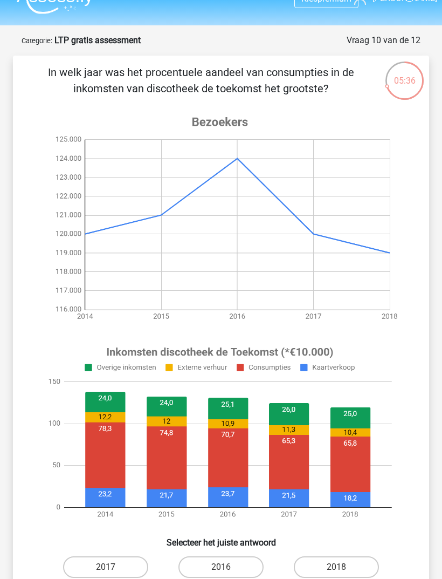
scroll to position [14, 0]
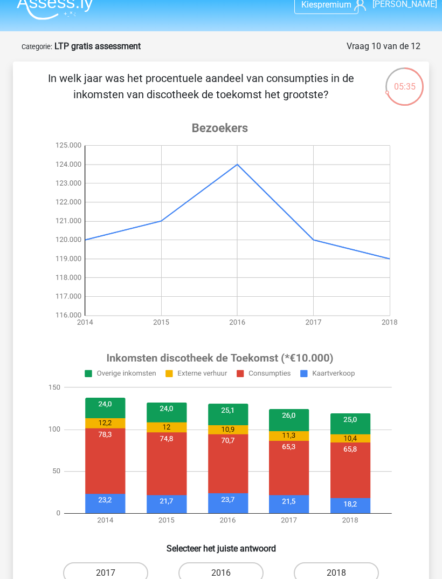
click at [241, 161] on image at bounding box center [220, 224] width 362 height 226
click at [232, 456] on image at bounding box center [220, 438] width 362 height 189
click at [238, 450] on image at bounding box center [220, 438] width 362 height 189
click at [272, 463] on image at bounding box center [220, 438] width 362 height 189
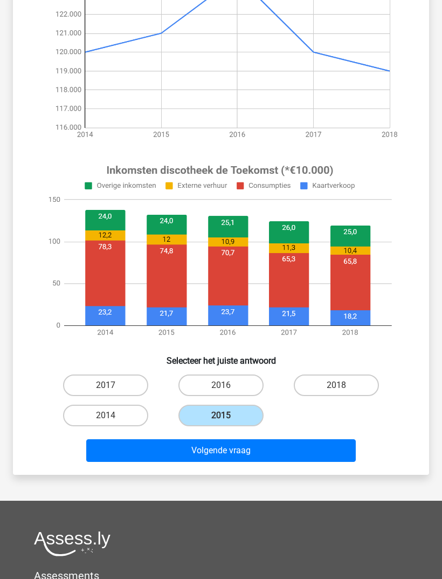
scroll to position [204, 0]
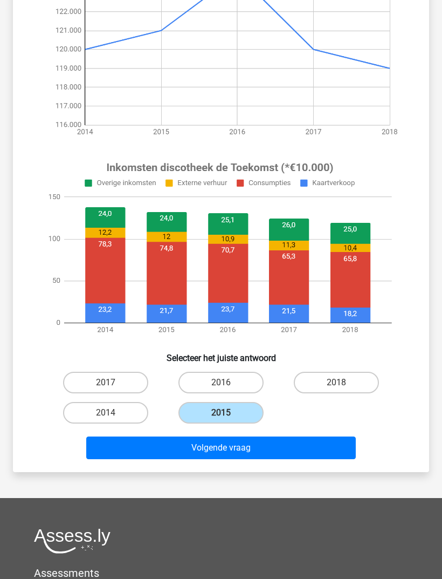
click at [308, 383] on label "2018" at bounding box center [336, 382] width 85 height 22
click at [336, 383] on input "2018" at bounding box center [339, 385] width 7 height 7
radio input "true"
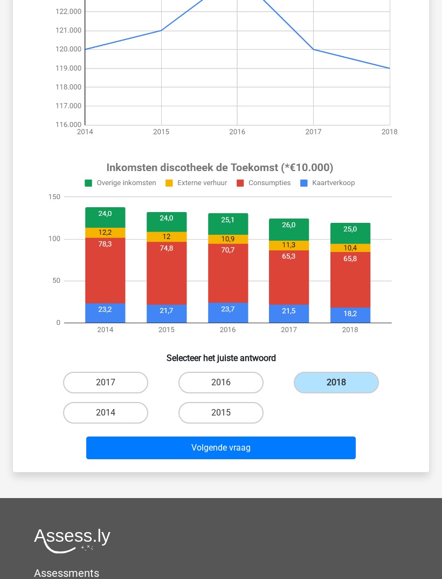
click at [236, 388] on label "2016" at bounding box center [220, 382] width 85 height 22
click at [228, 388] on input "2016" at bounding box center [224, 385] width 7 height 7
radio input "true"
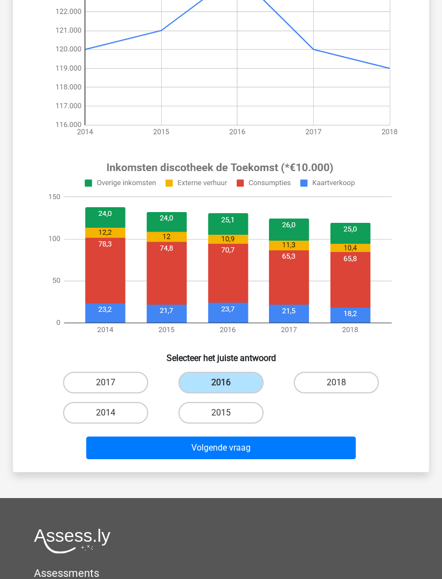
click at [246, 450] on button "Volgende vraag" at bounding box center [221, 447] width 270 height 23
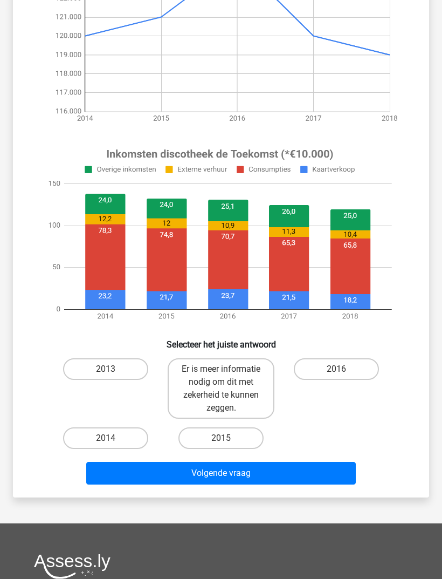
scroll to position [223, 0]
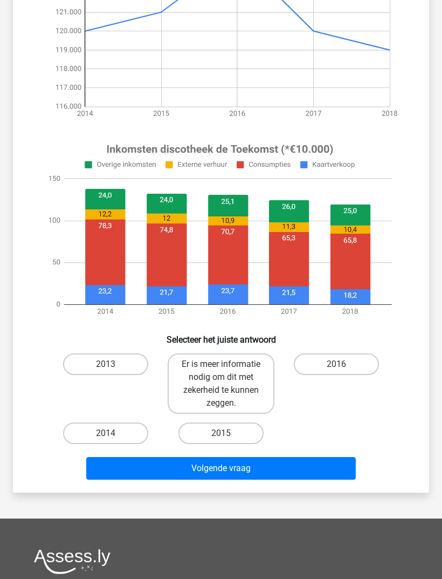
click at [247, 372] on label "Er is meer informatie nodig om dit met zekerheid te kunnen zeggen." at bounding box center [221, 383] width 107 height 60
click at [228, 371] on input "Er is meer informatie nodig om dit met zekerheid te kunnen zeggen." at bounding box center [224, 367] width 7 height 7
radio input "true"
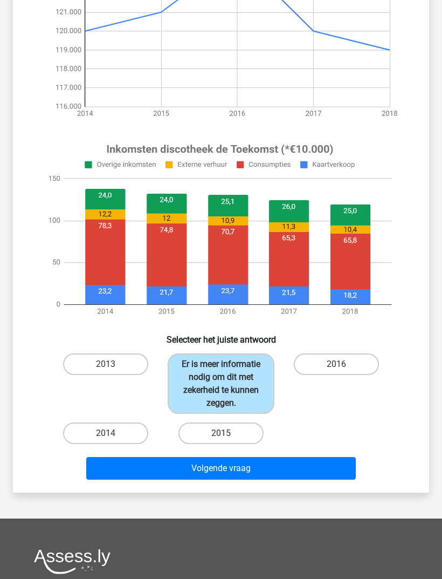
click at [251, 479] on button "Volgende vraag" at bounding box center [221, 468] width 270 height 23
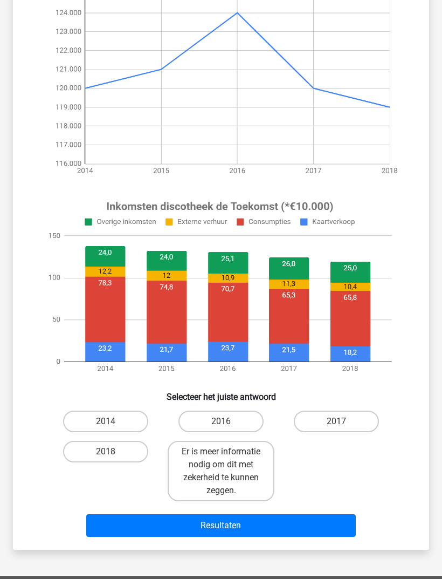
scroll to position [168, 0]
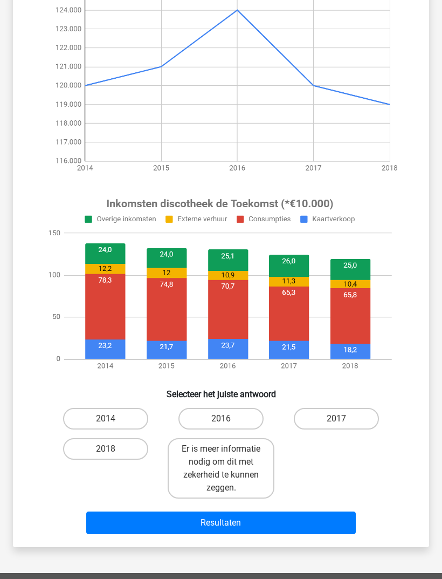
click at [249, 467] on label "Er is meer informatie nodig om dit met zekerheid te kunnen zeggen." at bounding box center [221, 468] width 107 height 60
click at [228, 456] on input "Er is meer informatie nodig om dit met zekerheid te kunnen zeggen." at bounding box center [224, 452] width 7 height 7
radio input "true"
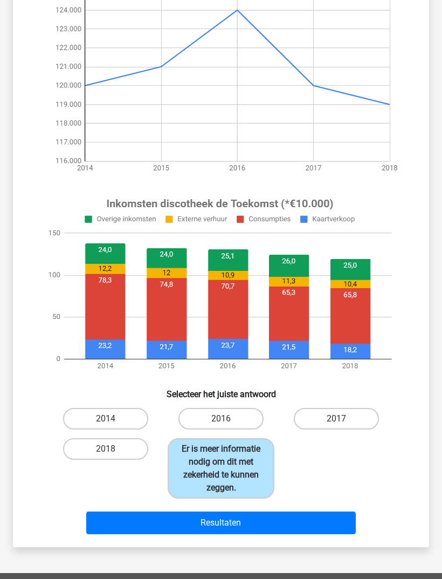
click at [240, 476] on label "Er is meer informatie nodig om dit met zekerheid te kunnen zeggen." at bounding box center [221, 468] width 107 height 60
click at [228, 456] on input "Er is meer informatie nodig om dit met zekerheid te kunnen zeggen." at bounding box center [224, 452] width 7 height 7
click at [260, 531] on button "Resultaten" at bounding box center [221, 522] width 270 height 23
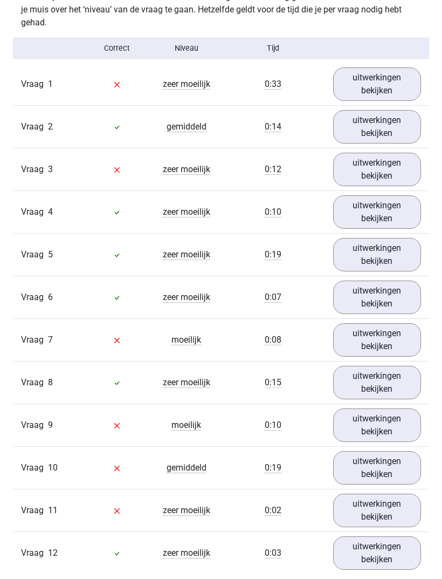
scroll to position [1194, 0]
click at [383, 98] on link "uitwerkingen bekijken" at bounding box center [377, 84] width 88 height 33
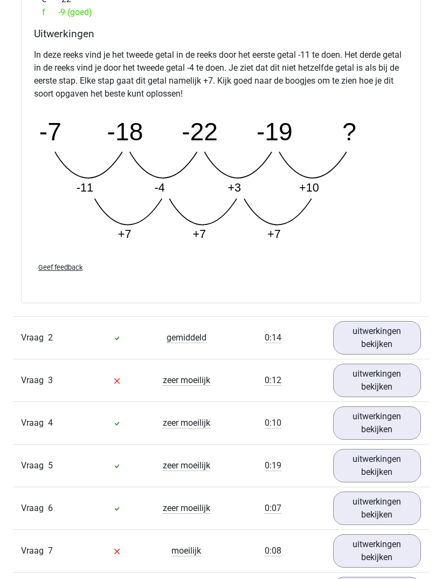
scroll to position [1514, 0]
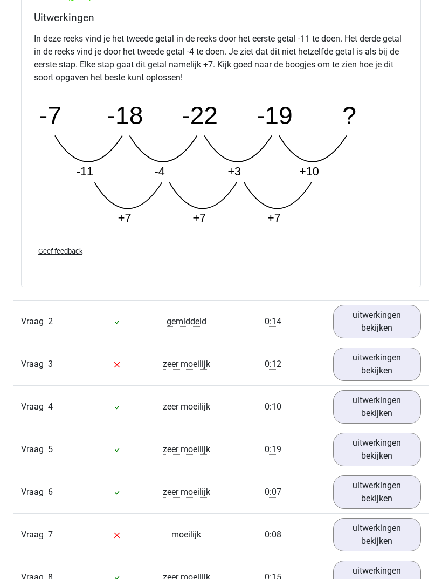
click at [385, 332] on link "uitwerkingen bekijken" at bounding box center [377, 321] width 88 height 33
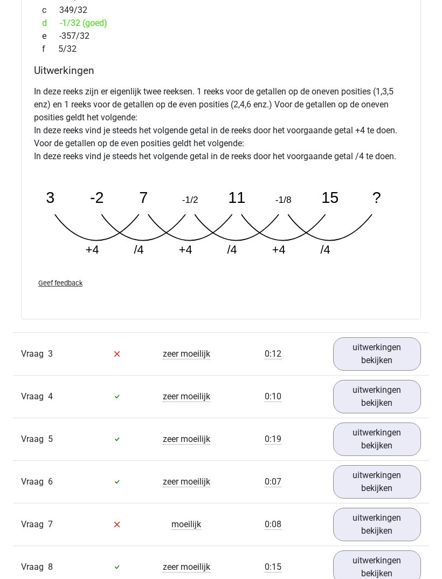
click at [373, 353] on link "uitwerkingen bekijken" at bounding box center [377, 353] width 88 height 33
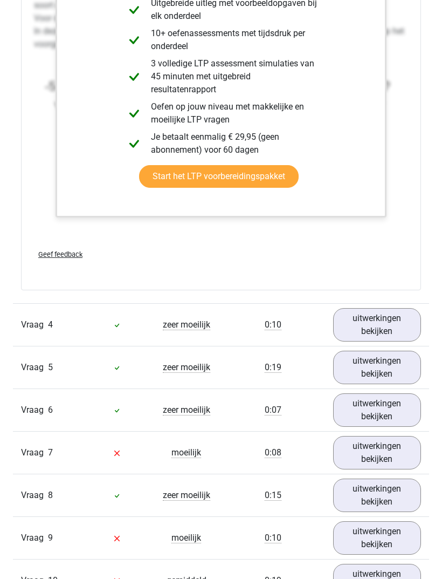
scroll to position [2718, 0]
click at [391, 330] on link "uitwerkingen bekijken" at bounding box center [377, 324] width 88 height 33
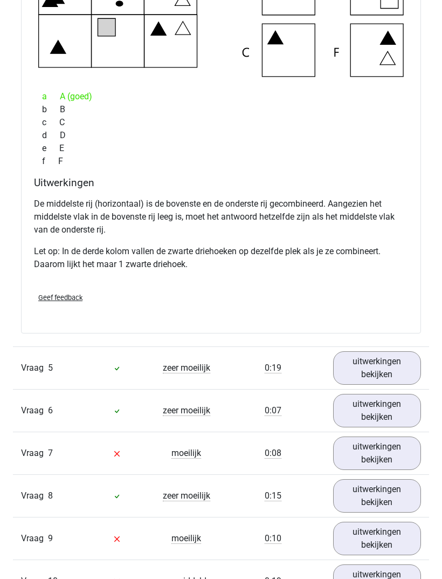
click at [370, 375] on link "uitwerkingen bekijken" at bounding box center [377, 367] width 88 height 33
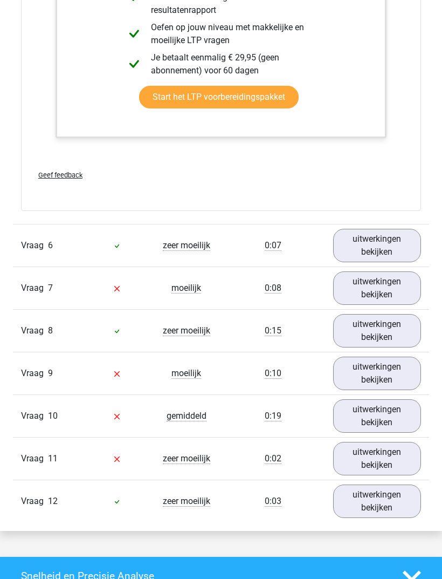
scroll to position [4082, 0]
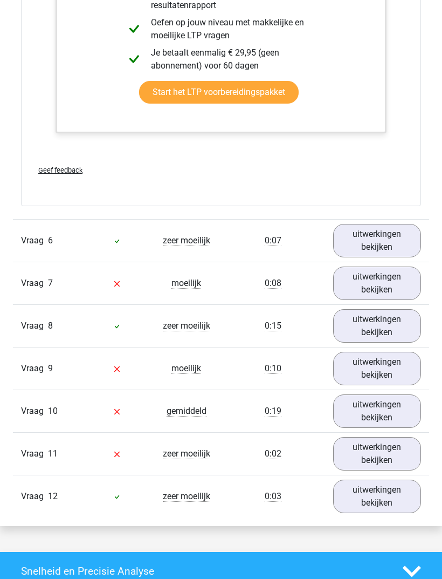
click at [375, 257] on link "uitwerkingen bekijken" at bounding box center [377, 240] width 88 height 33
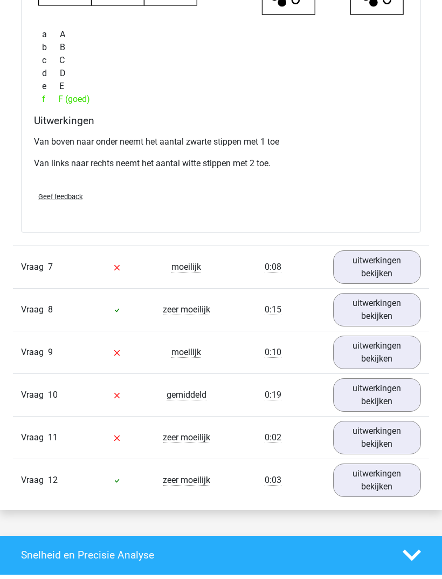
click at [367, 278] on link "uitwerkingen bekijken" at bounding box center [377, 267] width 88 height 33
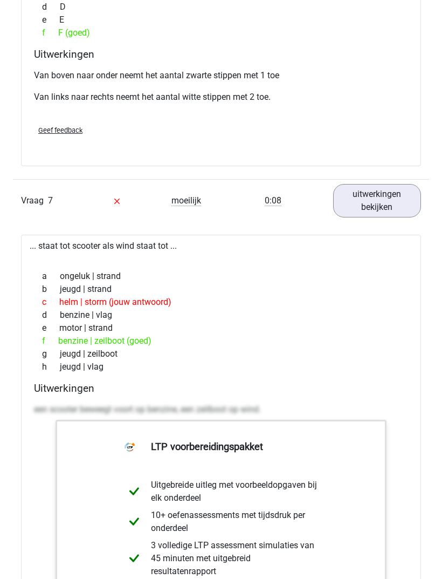
scroll to position [4606, 0]
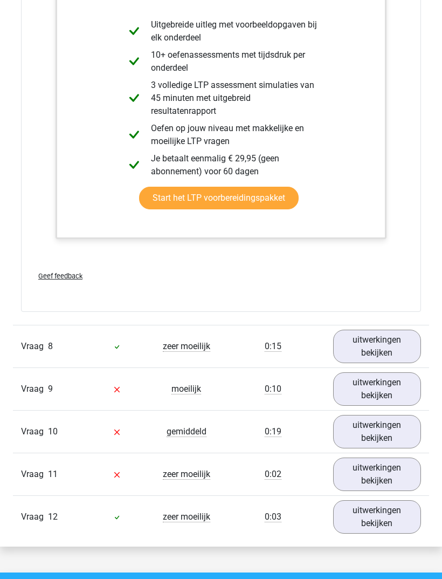
click at [358, 358] on link "uitwerkingen bekijken" at bounding box center [377, 346] width 88 height 33
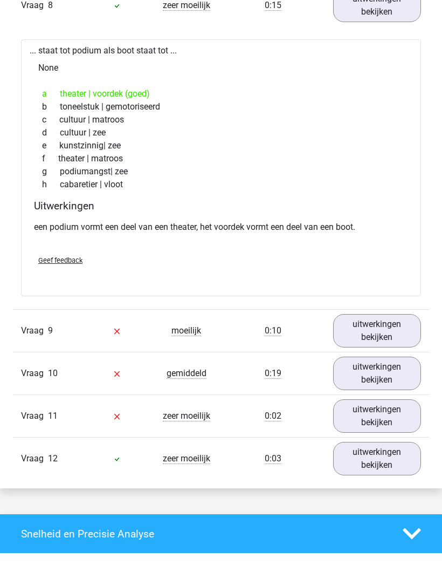
scroll to position [5407, 0]
click at [362, 346] on link "uitwerkingen bekijken" at bounding box center [377, 330] width 88 height 33
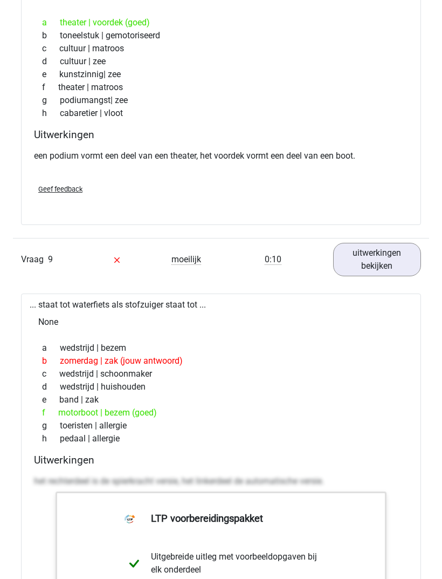
scroll to position [5481, 0]
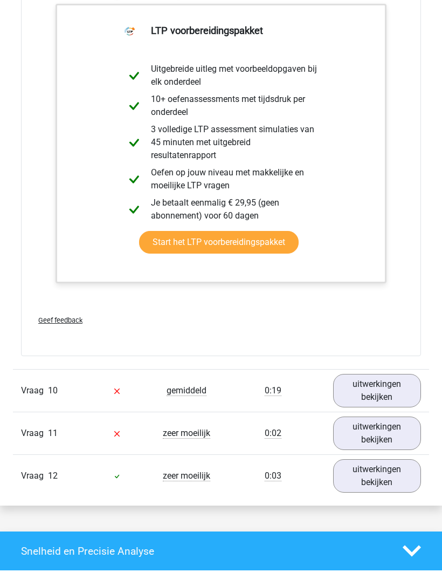
click at [351, 407] on link "uitwerkingen bekijken" at bounding box center [377, 390] width 88 height 33
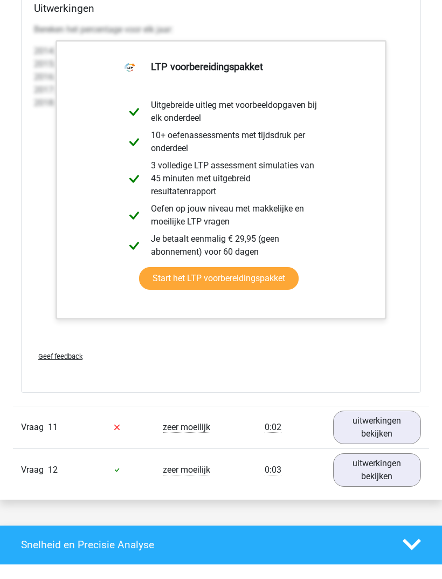
scroll to position [6938, 0]
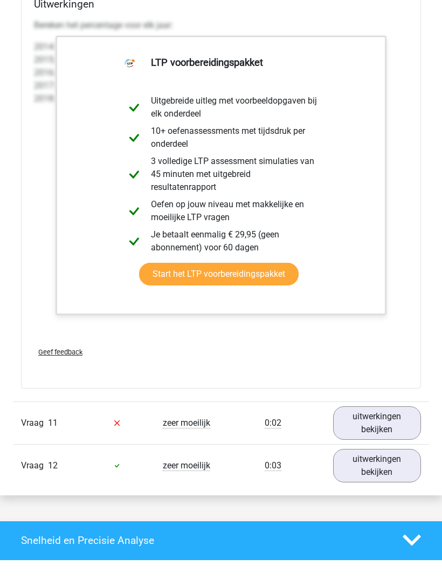
click at [339, 437] on link "uitwerkingen bekijken" at bounding box center [377, 422] width 88 height 33
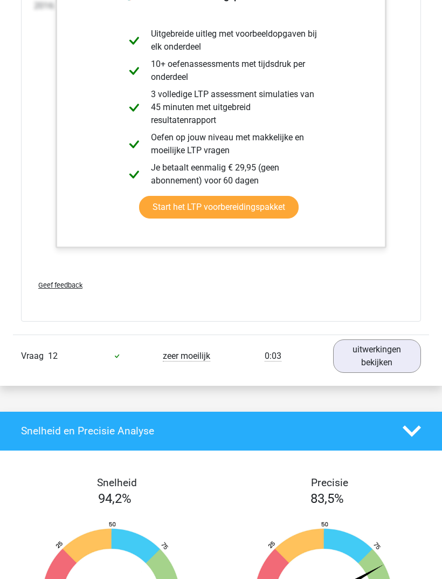
click at [336, 362] on link "uitwerkingen bekijken" at bounding box center [377, 356] width 88 height 33
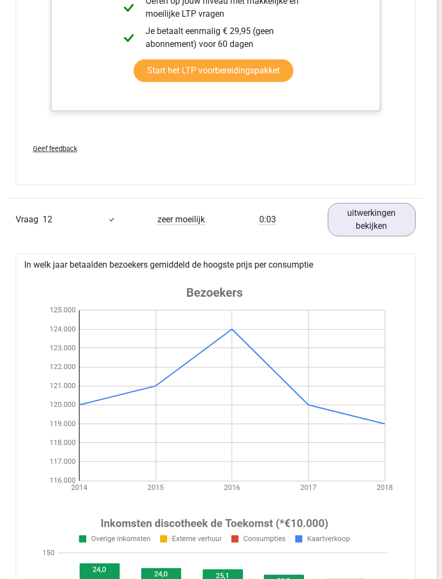
scroll to position [8124, 5]
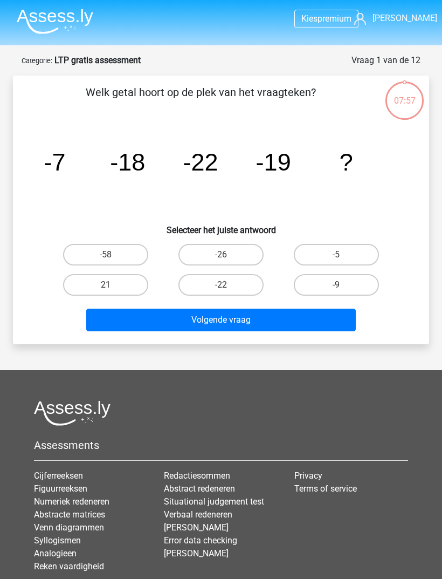
click at [327, 283] on label "-9" at bounding box center [336, 285] width 85 height 22
click at [336, 285] on input "-9" at bounding box center [339, 288] width 7 height 7
radio input "true"
click at [291, 320] on button "Volgende vraag" at bounding box center [221, 319] width 270 height 23
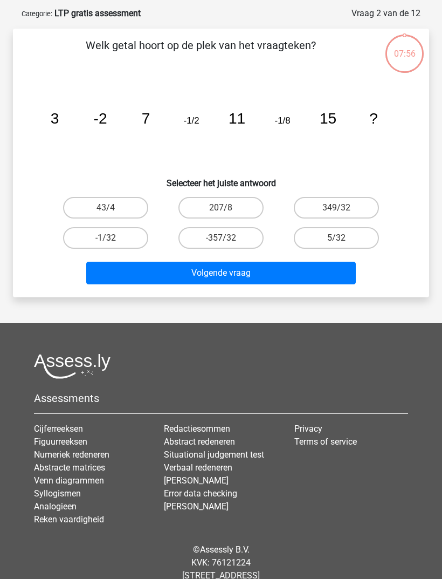
scroll to position [54, 0]
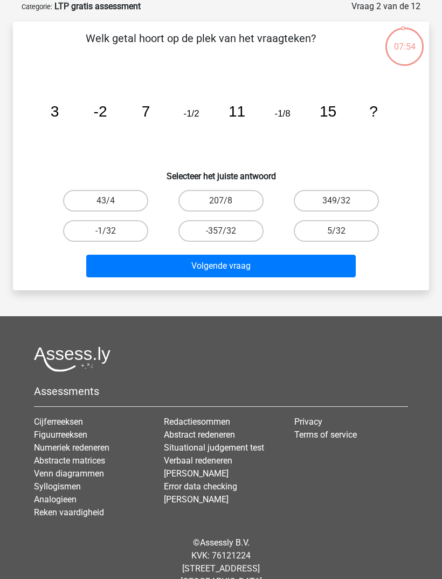
click at [120, 225] on label "-1/32" at bounding box center [105, 231] width 85 height 22
click at [113, 231] on input "-1/32" at bounding box center [109, 234] width 7 height 7
radio input "true"
click at [192, 267] on button "Volgende vraag" at bounding box center [221, 265] width 270 height 23
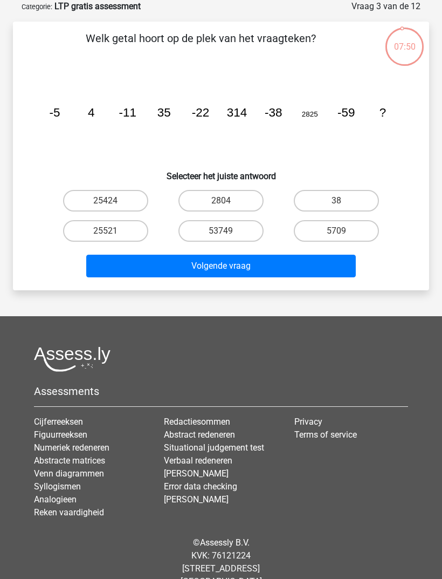
click at [136, 203] on label "25424" at bounding box center [105, 201] width 85 height 22
click at [113, 203] on input "25424" at bounding box center [109, 204] width 7 height 7
radio input "true"
click at [170, 268] on button "Volgende vraag" at bounding box center [221, 265] width 270 height 23
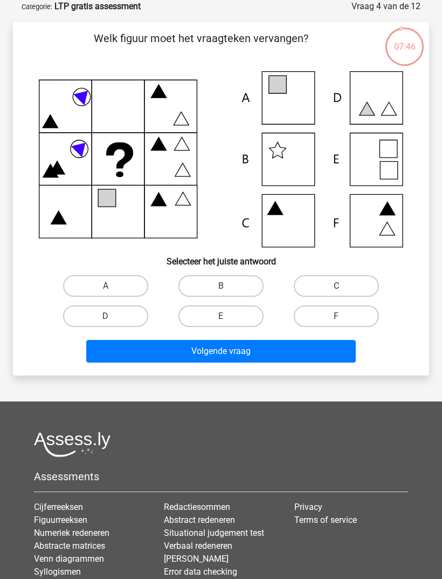
click at [136, 294] on label "A" at bounding box center [105, 286] width 85 height 22
click at [113, 293] on input "A" at bounding box center [109, 289] width 7 height 7
radio input "true"
click at [177, 345] on button "Volgende vraag" at bounding box center [221, 351] width 270 height 23
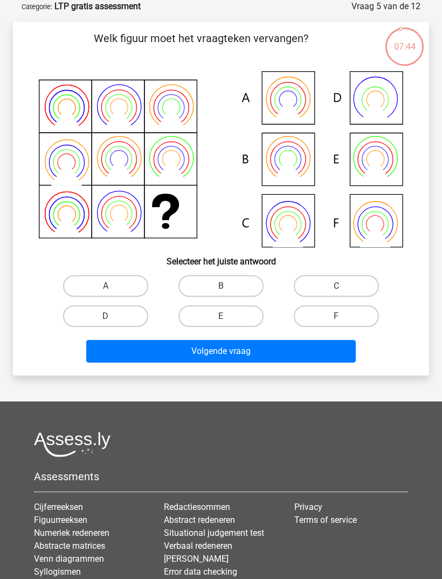
click at [225, 286] on input "B" at bounding box center [224, 289] width 7 height 7
radio input "true"
click at [239, 343] on button "Volgende vraag" at bounding box center [221, 351] width 270 height 23
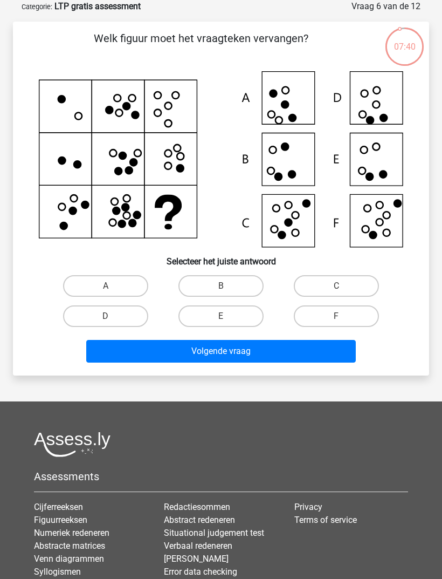
click at [320, 306] on label "F" at bounding box center [336, 316] width 85 height 22
click at [336, 316] on input "F" at bounding box center [339, 319] width 7 height 7
radio input "true"
click at [299, 349] on button "Volgende vraag" at bounding box center [221, 351] width 270 height 23
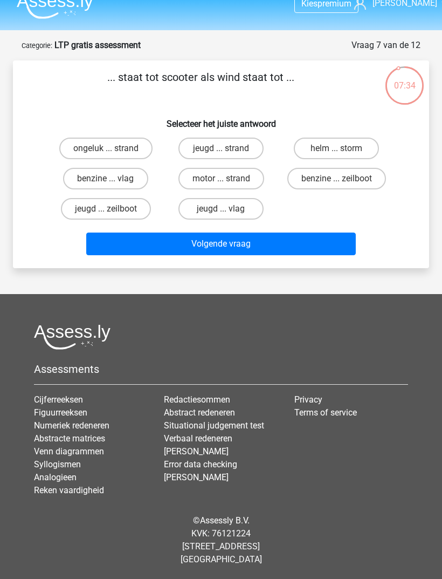
click at [338, 178] on input "benzine ... zeilboot" at bounding box center [339, 181] width 7 height 7
radio input "true"
click at [291, 232] on button "Volgende vraag" at bounding box center [221, 243] width 270 height 23
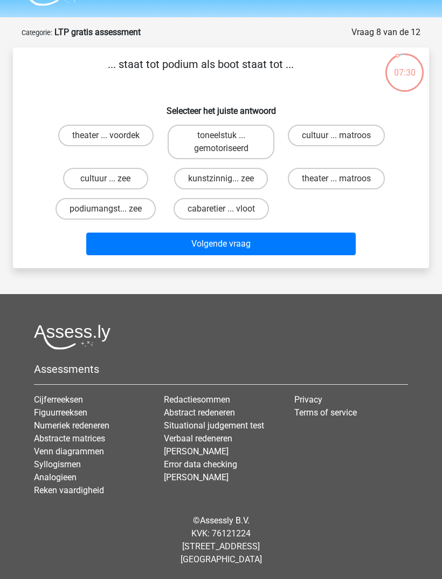
click at [133, 133] on label "theater ... voordek" at bounding box center [105, 136] width 95 height 22
click at [113, 135] on input "theater ... voordek" at bounding box center [109, 138] width 7 height 7
radio input "true"
click at [160, 256] on div "... staat tot podium als boot staat tot ... Selecteer het juiste antwoord theat…" at bounding box center [221, 157] width 416 height 221
click at [180, 245] on button "Volgende vraag" at bounding box center [221, 243] width 270 height 23
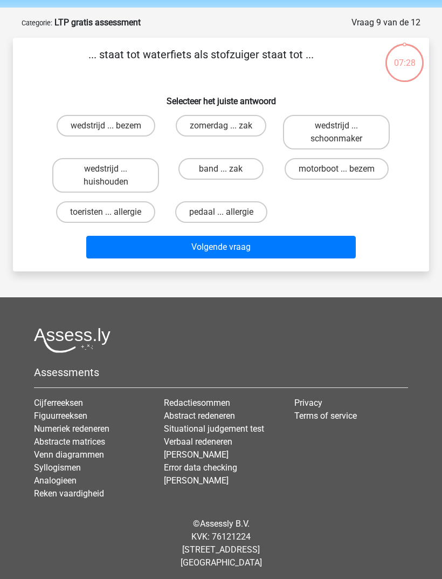
scroll to position [41, 0]
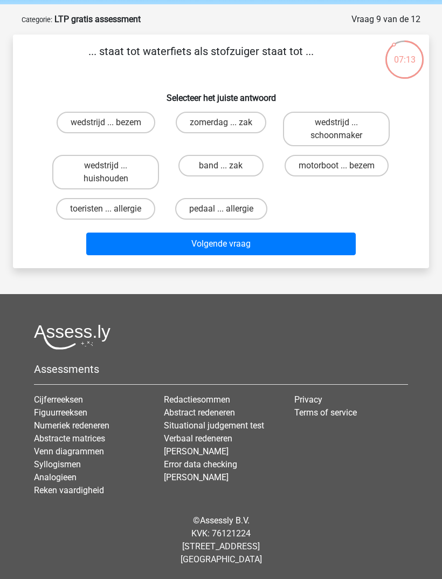
click at [346, 174] on label "motorboot ... bezem" at bounding box center [337, 166] width 104 height 22
click at [343, 173] on input "motorboot ... bezem" at bounding box center [339, 169] width 7 height 7
radio input "true"
click at [309, 251] on button "Volgende vraag" at bounding box center [221, 243] width 270 height 23
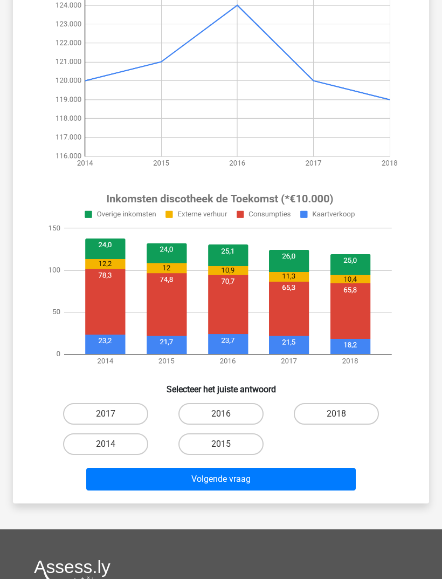
scroll to position [173, 0]
click at [132, 447] on label "2014" at bounding box center [105, 444] width 85 height 22
click at [113, 447] on input "2014" at bounding box center [109, 447] width 7 height 7
radio input "true"
click at [168, 480] on button "Volgende vraag" at bounding box center [221, 478] width 270 height 23
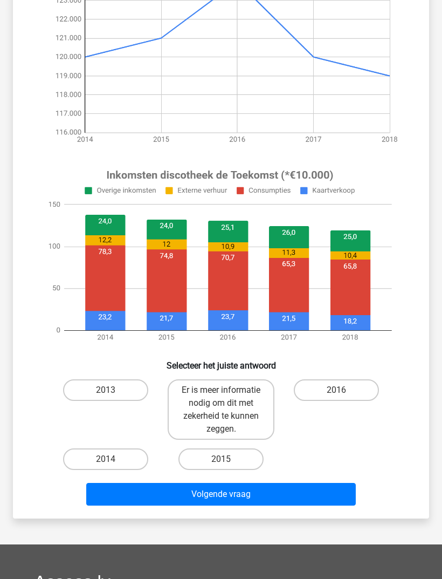
scroll to position [197, 0]
click at [211, 420] on label "Er is meer informatie nodig om dit met zekerheid te kunnen zeggen." at bounding box center [221, 409] width 107 height 60
click at [221, 397] on input "Er is meer informatie nodig om dit met zekerheid te kunnen zeggen." at bounding box center [224, 393] width 7 height 7
radio input "true"
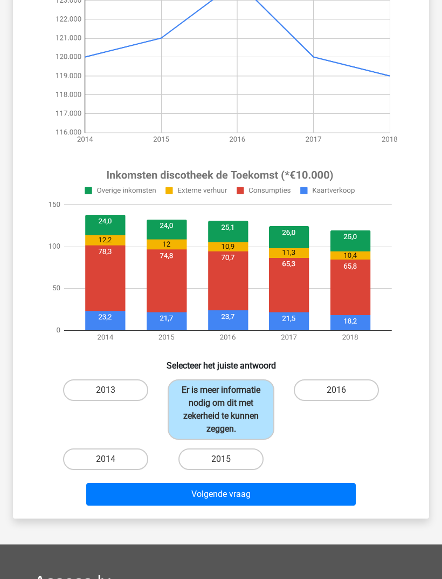
click at [221, 504] on button "Volgende vraag" at bounding box center [221, 494] width 270 height 23
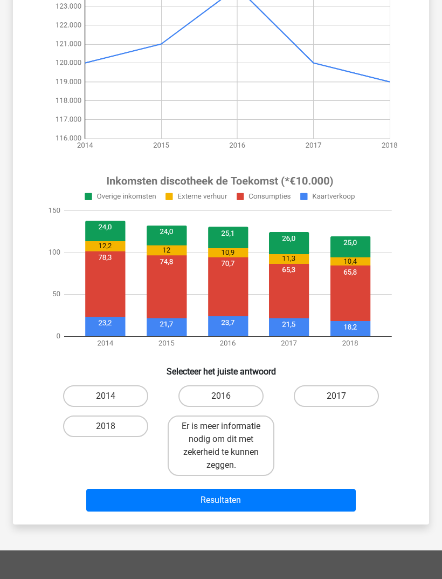
scroll to position [196, 0]
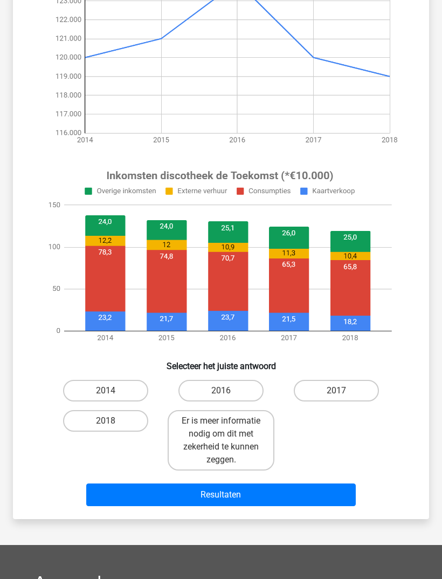
click at [137, 392] on label "2014" at bounding box center [105, 391] width 85 height 22
click at [113, 392] on input "2014" at bounding box center [109, 393] width 7 height 7
radio input "true"
click at [186, 494] on button "Resultaten" at bounding box center [221, 494] width 270 height 23
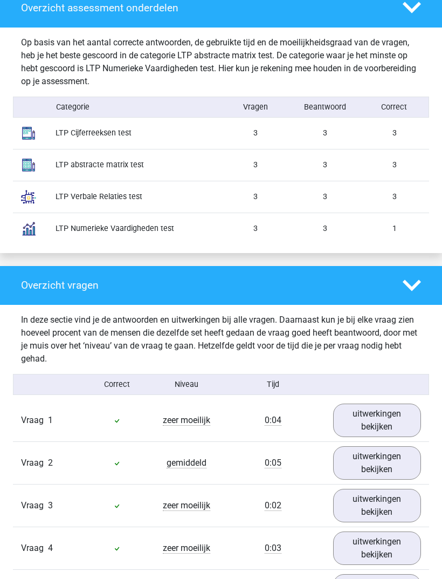
scroll to position [858, 0]
click at [259, 203] on div "3" at bounding box center [256, 196] width 70 height 11
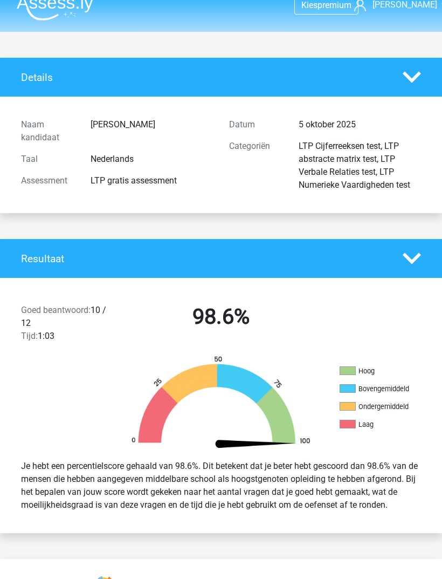
scroll to position [0, 0]
